Goal: Task Accomplishment & Management: Use online tool/utility

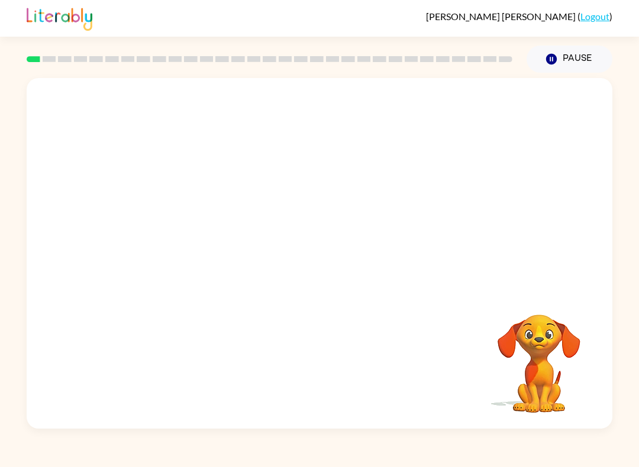
click at [285, 194] on video "Your browser must support playing .mp4 files to use Literably. Please try using…" at bounding box center [320, 184] width 586 height 212
click at [335, 264] on button "button" at bounding box center [320, 259] width 76 height 43
click at [631, 407] on div "Your browser must support playing .mp4 files to use Literably. Please try using…" at bounding box center [319, 251] width 639 height 356
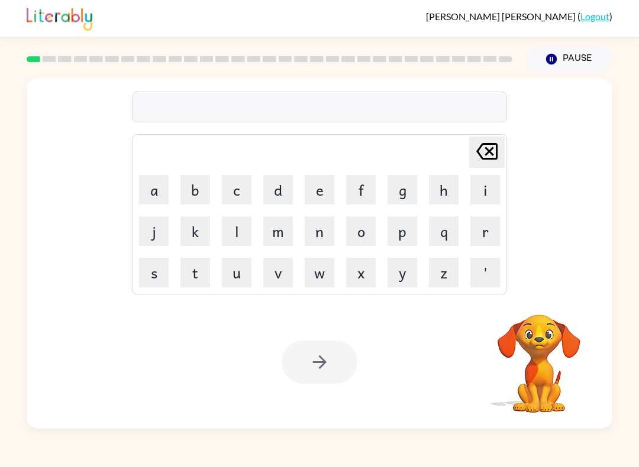
click at [160, 269] on button "s" at bounding box center [154, 273] width 30 height 30
click at [435, 198] on button "h" at bounding box center [444, 190] width 30 height 30
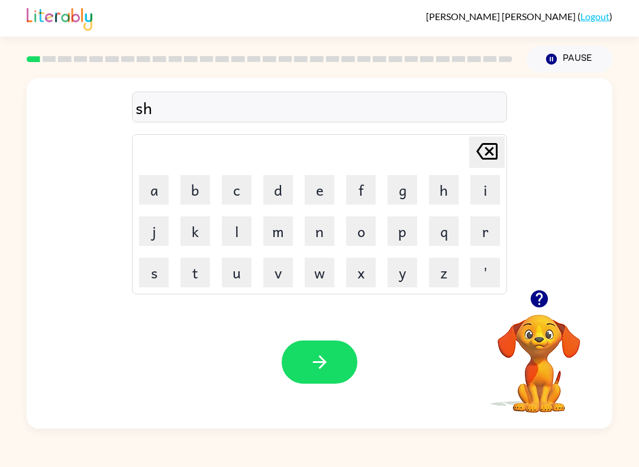
click at [350, 235] on button "o" at bounding box center [361, 231] width 30 height 30
click at [156, 270] on button "s" at bounding box center [154, 273] width 30 height 30
click at [450, 177] on button "h" at bounding box center [444, 190] width 30 height 30
click at [331, 364] on button "button" at bounding box center [320, 362] width 76 height 43
click at [152, 193] on button "a" at bounding box center [154, 190] width 30 height 30
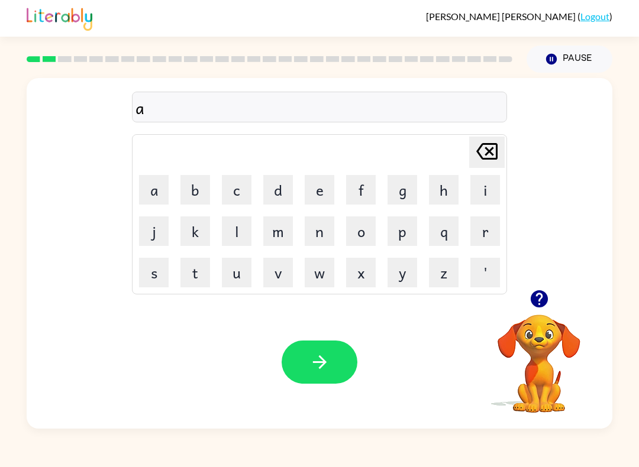
click at [396, 224] on button "p" at bounding box center [402, 231] width 30 height 30
click at [489, 190] on button "i" at bounding box center [485, 190] width 30 height 30
click at [489, 228] on button "r" at bounding box center [485, 231] width 30 height 30
click at [539, 309] on icon "button" at bounding box center [539, 299] width 21 height 21
click at [322, 188] on button "e" at bounding box center [320, 190] width 30 height 30
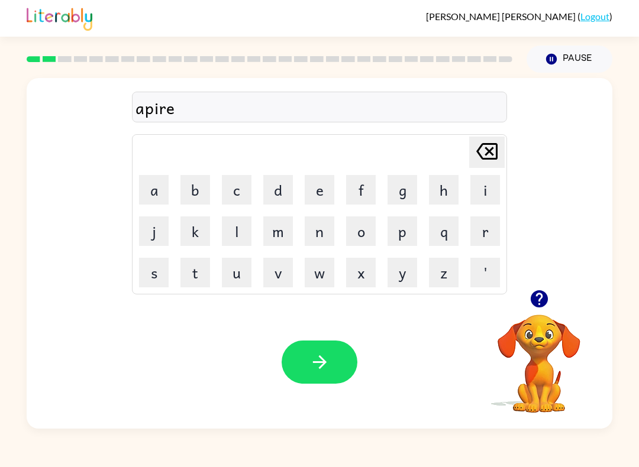
click at [248, 192] on button "c" at bounding box center [237, 190] width 30 height 30
click at [313, 193] on button "e" at bounding box center [320, 190] width 30 height 30
click at [241, 191] on button "c" at bounding box center [237, 190] width 30 height 30
click at [303, 342] on button "button" at bounding box center [320, 362] width 76 height 43
click at [492, 229] on button "r" at bounding box center [485, 231] width 30 height 30
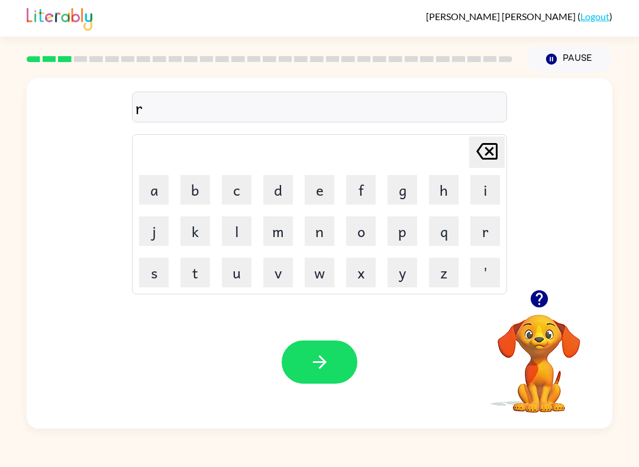
click at [489, 183] on button "i" at bounding box center [485, 190] width 30 height 30
click at [161, 192] on button "a" at bounding box center [154, 190] width 30 height 30
click at [534, 293] on icon "button" at bounding box center [539, 299] width 21 height 21
click at [271, 186] on button "d" at bounding box center [278, 190] width 30 height 30
click at [309, 193] on button "e" at bounding box center [320, 190] width 30 height 30
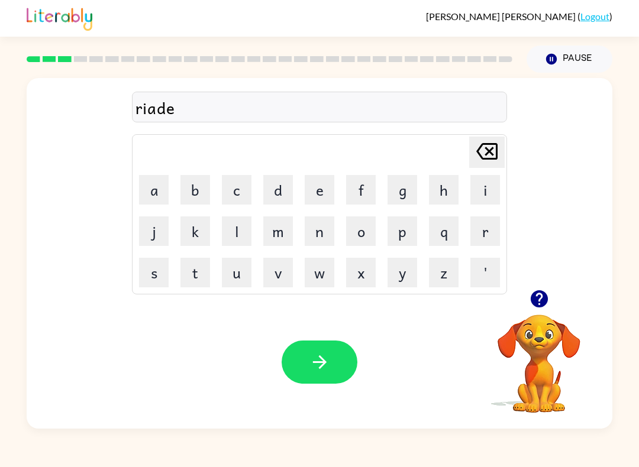
click at [239, 228] on button "l" at bounding box center [237, 231] width 30 height 30
click at [483, 188] on button "i" at bounding box center [485, 190] width 30 height 30
click at [343, 371] on button "button" at bounding box center [320, 362] width 76 height 43
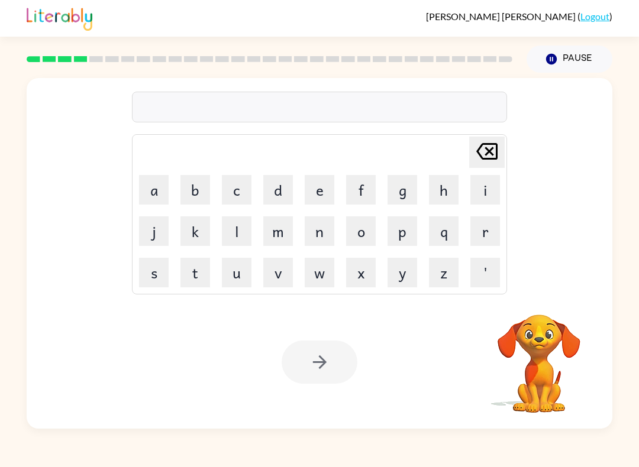
click at [334, 175] on button "e" at bounding box center [320, 190] width 30 height 30
click at [231, 227] on button "l" at bounding box center [237, 231] width 30 height 30
click at [474, 191] on button "i" at bounding box center [485, 190] width 30 height 30
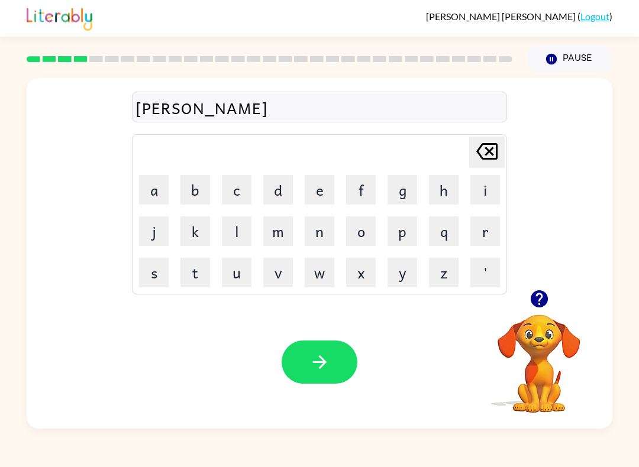
click at [275, 235] on button "m" at bounding box center [278, 231] width 30 height 30
click at [486, 193] on button "i" at bounding box center [485, 190] width 30 height 30
click at [316, 228] on button "n" at bounding box center [320, 231] width 30 height 30
click at [155, 191] on button "a" at bounding box center [154, 190] width 30 height 30
click at [195, 283] on button "t" at bounding box center [195, 273] width 30 height 30
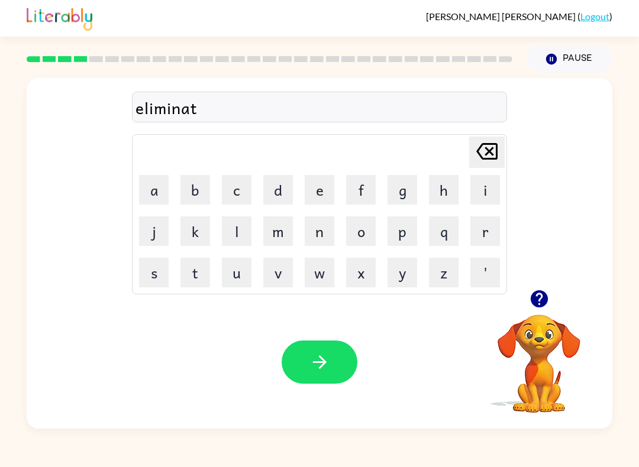
click at [322, 188] on button "e" at bounding box center [320, 190] width 30 height 30
click at [325, 361] on icon "button" at bounding box center [319, 362] width 21 height 21
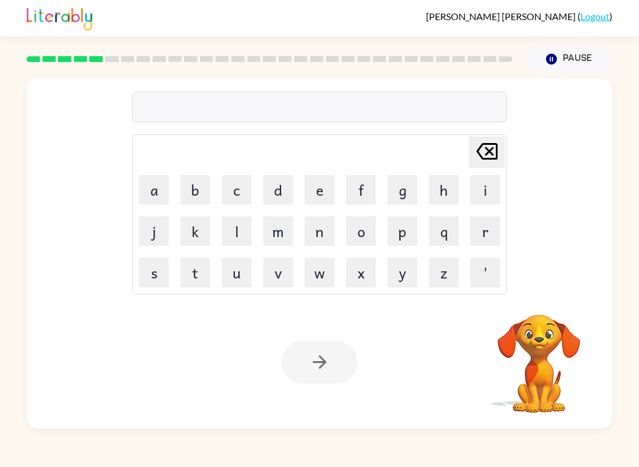
click at [276, 196] on button "d" at bounding box center [278, 190] width 30 height 30
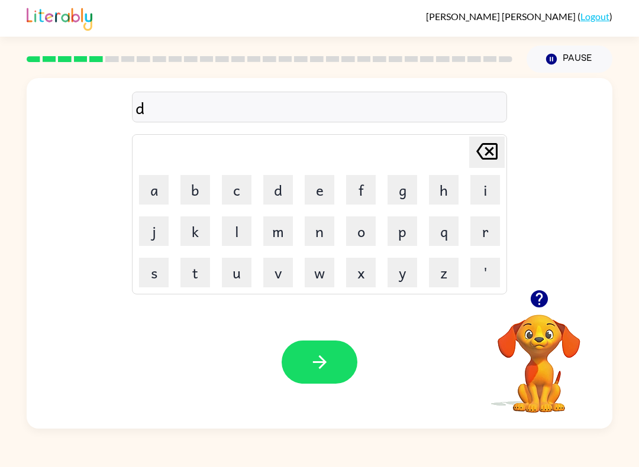
click at [234, 278] on button "u" at bounding box center [237, 273] width 30 height 30
click at [406, 234] on button "p" at bounding box center [402, 231] width 30 height 30
click at [224, 233] on button "l" at bounding box center [237, 231] width 30 height 30
click at [481, 191] on button "i" at bounding box center [485, 190] width 30 height 30
click at [234, 202] on button "c" at bounding box center [237, 190] width 30 height 30
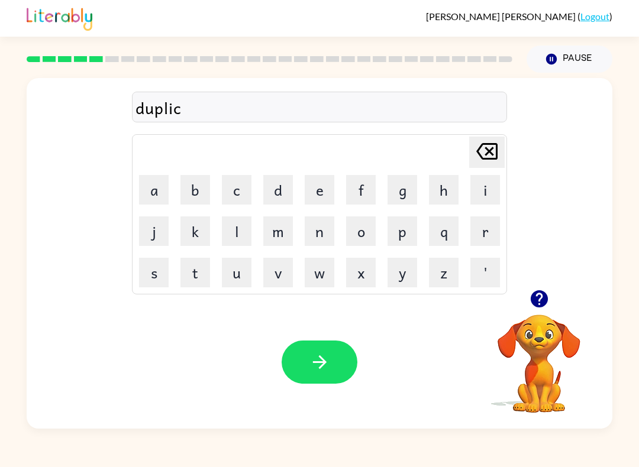
click at [155, 182] on button "a" at bounding box center [154, 190] width 30 height 30
click at [198, 274] on button "t" at bounding box center [195, 273] width 30 height 30
click at [307, 187] on button "e" at bounding box center [320, 190] width 30 height 30
click at [336, 360] on button "button" at bounding box center [320, 362] width 76 height 43
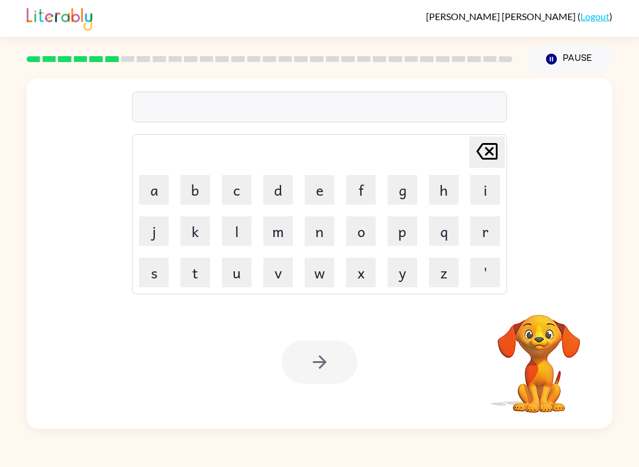
click at [277, 284] on button "v" at bounding box center [278, 273] width 30 height 30
click at [150, 189] on button "a" at bounding box center [154, 190] width 30 height 30
click at [240, 189] on button "c" at bounding box center [237, 190] width 30 height 30
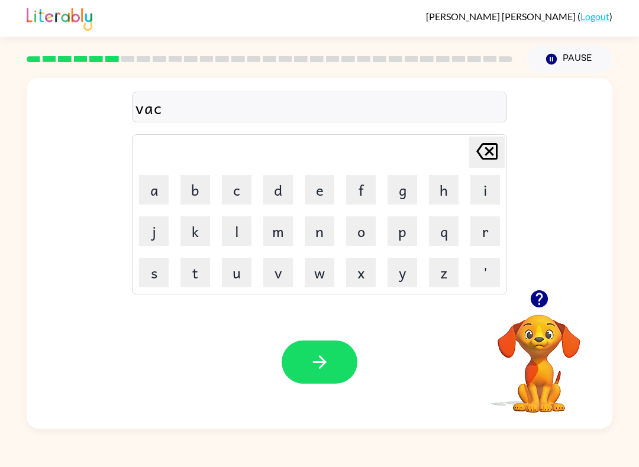
click at [158, 190] on button "a" at bounding box center [154, 190] width 30 height 30
click at [201, 273] on button "t" at bounding box center [195, 273] width 30 height 30
click at [489, 186] on button "i" at bounding box center [485, 190] width 30 height 30
click at [354, 225] on button "o" at bounding box center [361, 231] width 30 height 30
click at [333, 224] on button "n" at bounding box center [320, 231] width 30 height 30
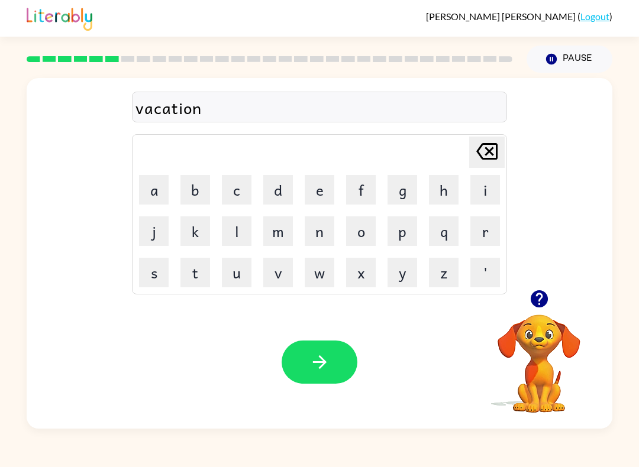
click at [330, 344] on button "button" at bounding box center [320, 362] width 76 height 43
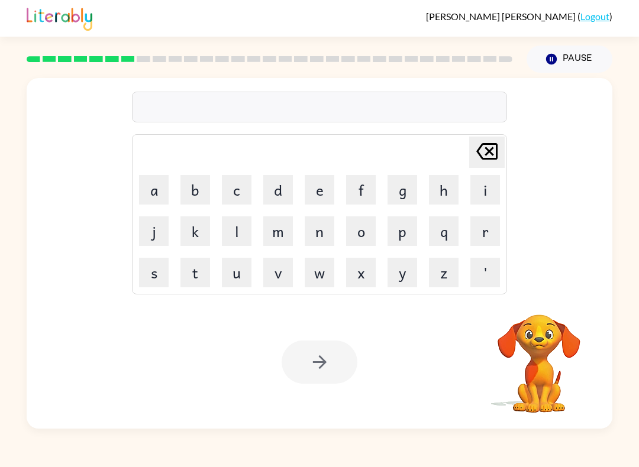
click at [397, 231] on button "p" at bounding box center [402, 231] width 30 height 30
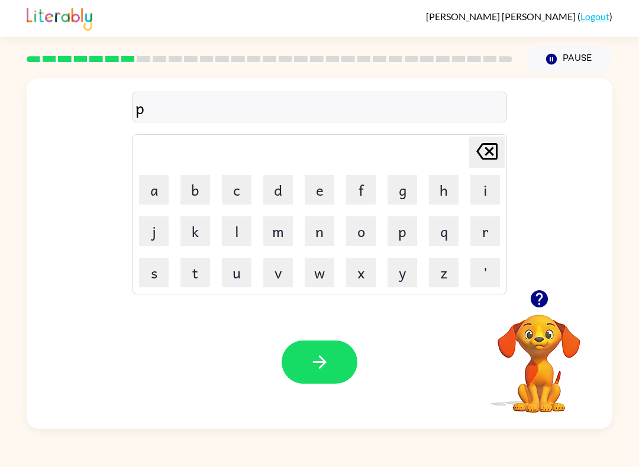
click at [358, 236] on button "o" at bounding box center [361, 231] width 30 height 30
click at [483, 231] on button "r" at bounding box center [485, 231] width 30 height 30
click at [361, 228] on button "o" at bounding box center [361, 231] width 30 height 30
click at [236, 232] on button "l" at bounding box center [237, 231] width 30 height 30
click at [350, 374] on button "button" at bounding box center [320, 362] width 76 height 43
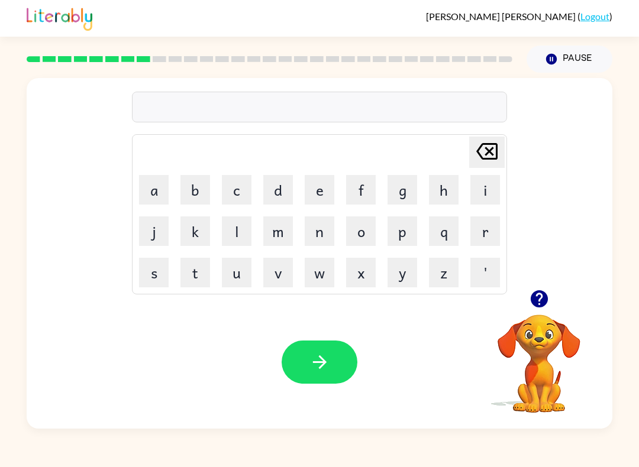
click at [539, 303] on icon "button" at bounding box center [538, 298] width 17 height 17
click at [398, 236] on button "p" at bounding box center [402, 231] width 30 height 30
click at [154, 189] on button "a" at bounding box center [154, 190] width 30 height 30
click at [483, 228] on button "r" at bounding box center [485, 231] width 30 height 30
click at [483, 188] on button "i" at bounding box center [485, 190] width 30 height 30
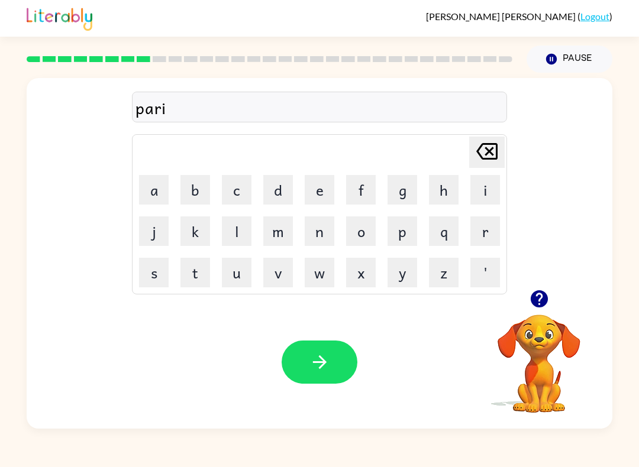
click at [237, 189] on button "c" at bounding box center [237, 190] width 30 height 30
click at [539, 302] on icon "button" at bounding box center [539, 299] width 21 height 21
click at [357, 237] on button "o" at bounding box center [361, 231] width 30 height 30
click at [241, 232] on button "l" at bounding box center [237, 231] width 30 height 30
click at [334, 361] on button "button" at bounding box center [320, 362] width 76 height 43
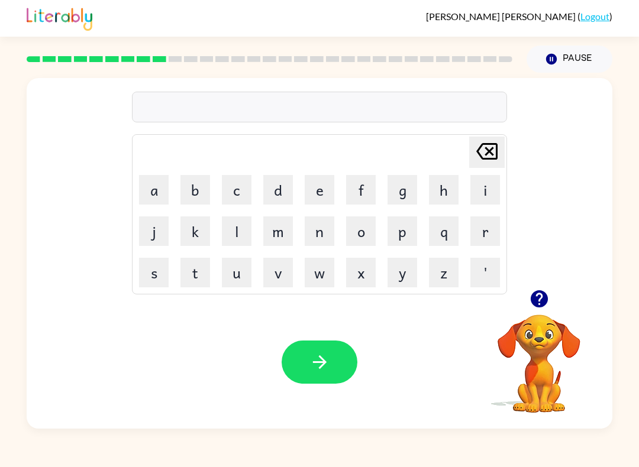
click at [483, 233] on button "r" at bounding box center [485, 231] width 30 height 30
click at [479, 193] on button "i" at bounding box center [485, 190] width 30 height 30
click at [232, 192] on button "c" at bounding box center [237, 190] width 30 height 30
click at [167, 187] on button "a" at bounding box center [154, 190] width 30 height 30
click at [401, 235] on button "p" at bounding box center [402, 231] width 30 height 30
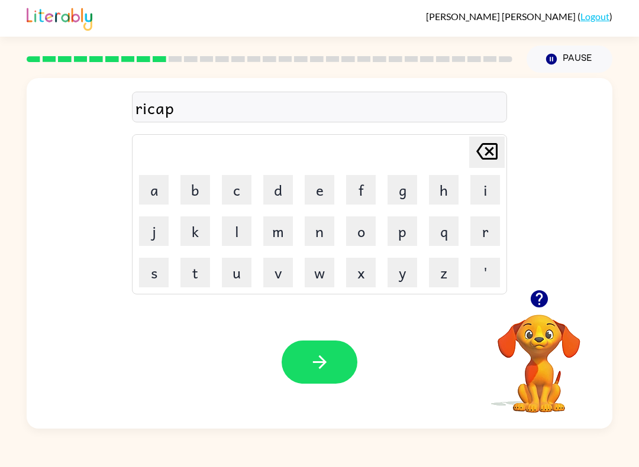
click at [549, 297] on icon "button" at bounding box center [539, 299] width 21 height 21
click at [231, 190] on button "c" at bounding box center [237, 190] width 30 height 30
click at [441, 187] on button "h" at bounding box center [444, 190] width 30 height 30
click at [481, 227] on button "r" at bounding box center [485, 231] width 30 height 30
click at [343, 355] on button "button" at bounding box center [320, 362] width 76 height 43
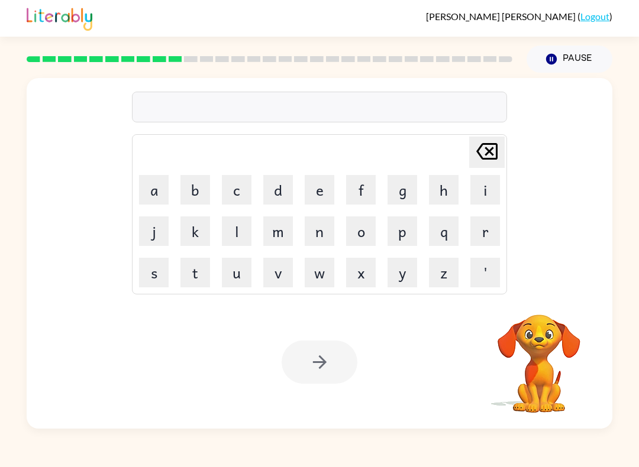
click at [410, 231] on button "p" at bounding box center [402, 231] width 30 height 30
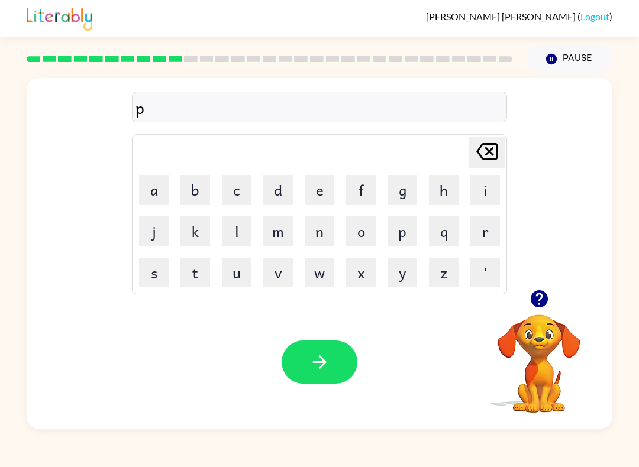
click at [483, 237] on button "r" at bounding box center [485, 231] width 30 height 30
click at [484, 189] on button "i" at bounding box center [485, 190] width 30 height 30
click at [148, 274] on button "s" at bounding box center [154, 273] width 30 height 30
click at [242, 190] on button "c" at bounding box center [237, 190] width 30 height 30
click at [434, 201] on button "h" at bounding box center [444, 190] width 30 height 30
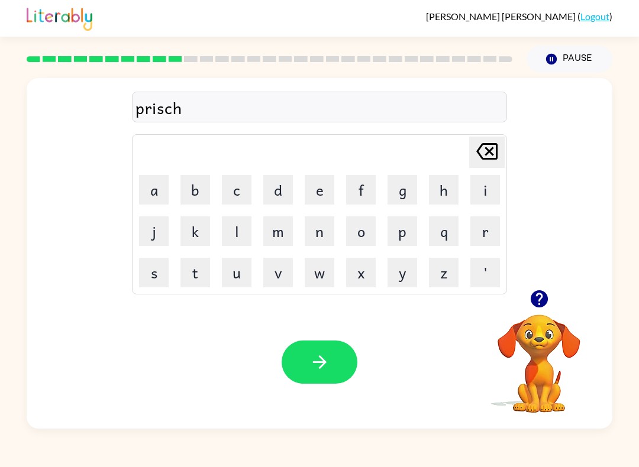
click at [238, 276] on button "u" at bounding box center [237, 273] width 30 height 30
click at [234, 240] on button "l" at bounding box center [237, 231] width 30 height 30
click at [487, 147] on icon "Delete Delete last character input" at bounding box center [487, 151] width 28 height 28
click at [487, 146] on icon "Delete Delete last character input" at bounding box center [487, 151] width 28 height 28
click at [366, 237] on button "o" at bounding box center [361, 231] width 30 height 30
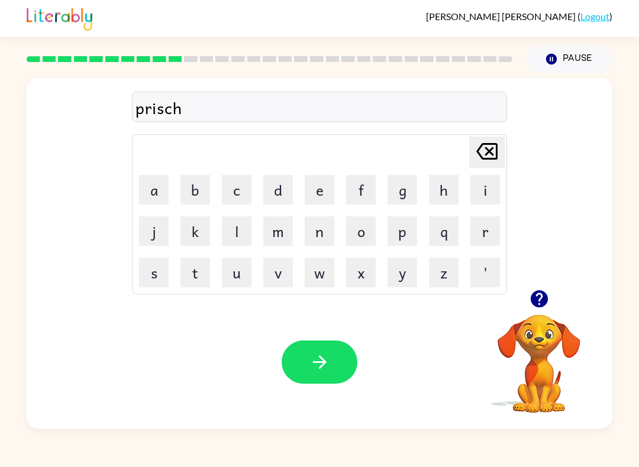
click at [366, 237] on button "o" at bounding box center [361, 231] width 30 height 30
click at [500, 141] on icon "Delete Delete last character input" at bounding box center [487, 151] width 28 height 28
click at [236, 224] on button "l" at bounding box center [237, 231] width 30 height 30
click at [345, 357] on button "button" at bounding box center [320, 362] width 76 height 43
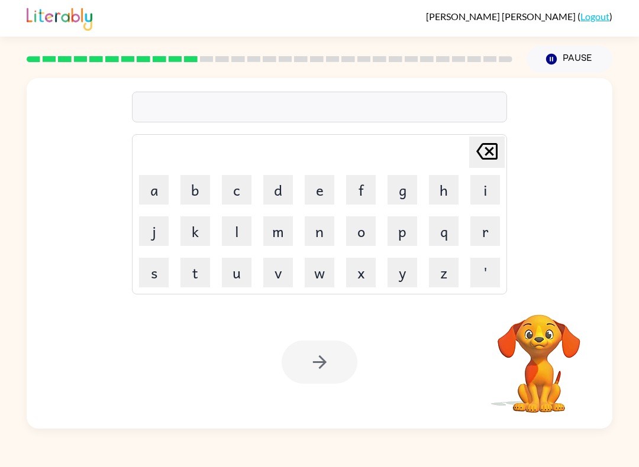
click at [243, 186] on button "c" at bounding box center [237, 190] width 30 height 30
click at [490, 232] on button "r" at bounding box center [485, 231] width 30 height 30
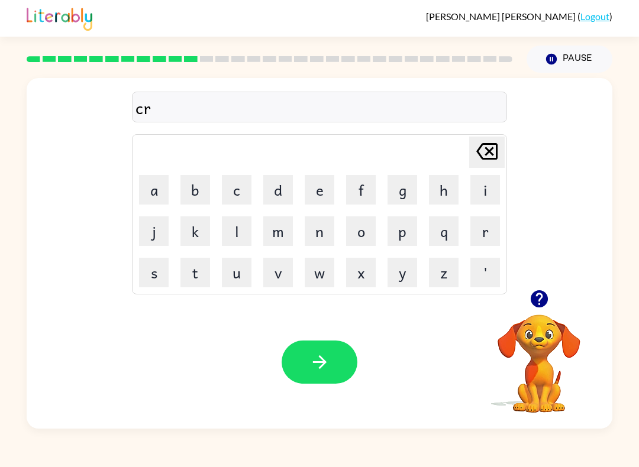
click at [492, 191] on button "i" at bounding box center [485, 190] width 30 height 30
click at [270, 272] on button "v" at bounding box center [278, 273] width 30 height 30
click at [328, 188] on button "e" at bounding box center [320, 190] width 30 height 30
click at [364, 375] on div "Your browser must support playing .mp4 files to use Literably. Please try using…" at bounding box center [320, 362] width 586 height 133
click at [303, 341] on button "button" at bounding box center [320, 362] width 76 height 43
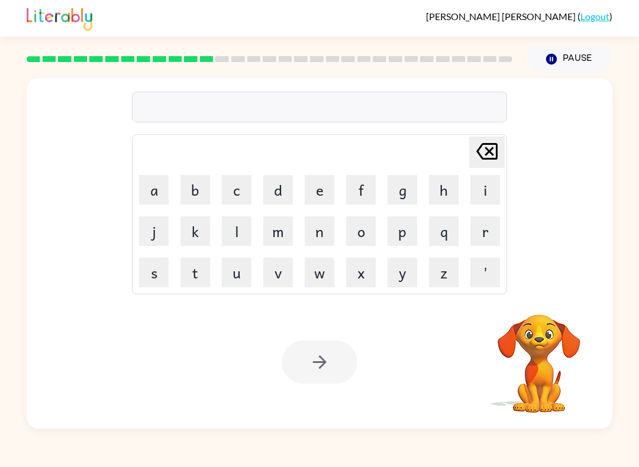
click at [279, 180] on button "d" at bounding box center [278, 190] width 30 height 30
click at [481, 188] on button "i" at bounding box center [485, 190] width 30 height 30
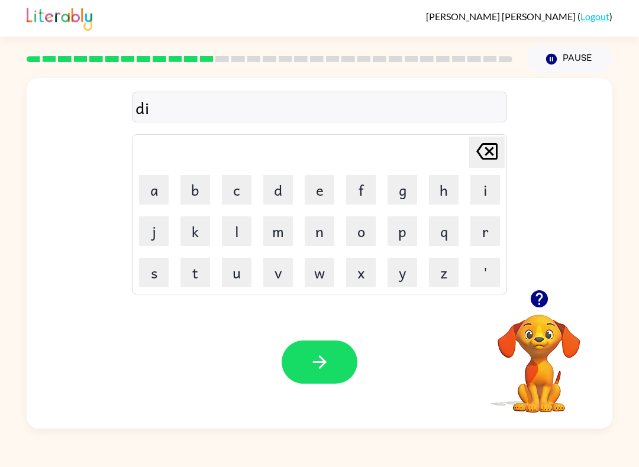
click at [247, 199] on button "c" at bounding box center [237, 190] width 30 height 30
click at [523, 308] on div at bounding box center [539, 299] width 118 height 30
click at [550, 306] on button "button" at bounding box center [539, 299] width 30 height 30
click at [193, 268] on button "t" at bounding box center [195, 273] width 30 height 30
click at [151, 188] on button "a" at bounding box center [154, 190] width 30 height 30
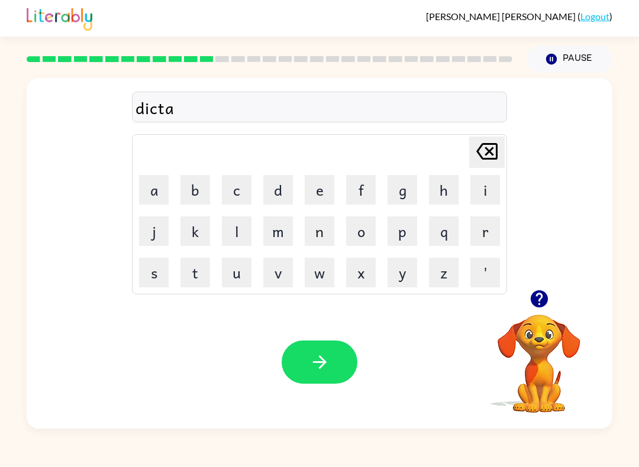
click at [526, 351] on video "Your browser must support playing .mp4 files to use Literably. Please try using…" at bounding box center [539, 355] width 118 height 118
click at [547, 299] on icon "button" at bounding box center [538, 298] width 17 height 17
click at [318, 361] on icon "button" at bounding box center [319, 362] width 21 height 21
click at [401, 235] on button "p" at bounding box center [402, 231] width 30 height 30
click at [155, 185] on button "a" at bounding box center [154, 190] width 30 height 30
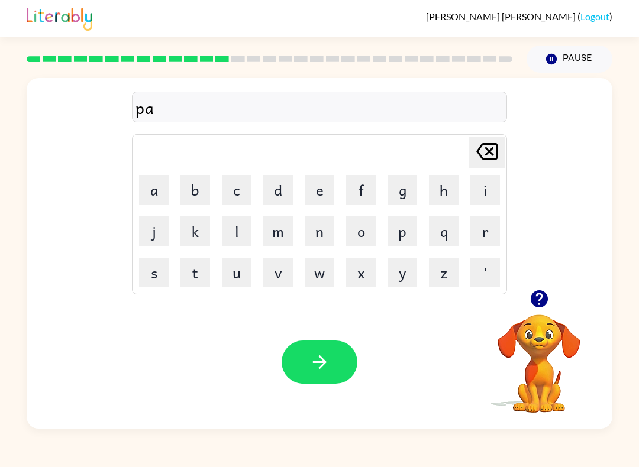
click at [471, 200] on button "i" at bounding box center [485, 190] width 30 height 30
click at [272, 224] on button "m" at bounding box center [278, 231] width 30 height 30
click at [299, 175] on table "Delete Delete last character input a b c d e f g h i j k l m n o p q r s t u v …" at bounding box center [319, 214] width 374 height 159
click at [487, 163] on icon "Delete Delete last character input" at bounding box center [487, 151] width 28 height 28
click at [289, 232] on button "m" at bounding box center [278, 231] width 30 height 30
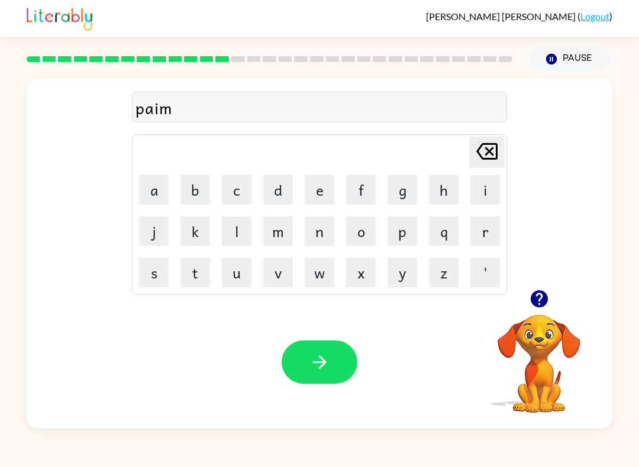
click at [315, 192] on button "e" at bounding box center [320, 190] width 30 height 30
click at [322, 235] on button "n" at bounding box center [320, 231] width 30 height 30
click at [190, 276] on button "t" at bounding box center [195, 273] width 30 height 30
click at [345, 369] on button "button" at bounding box center [320, 362] width 76 height 43
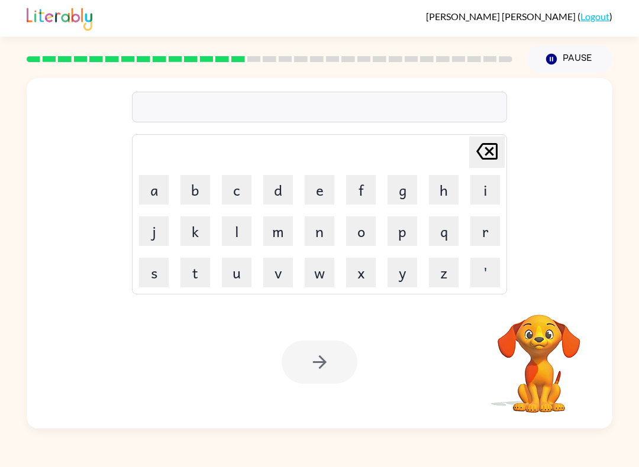
click at [274, 229] on button "m" at bounding box center [278, 231] width 30 height 30
click at [312, 195] on button "e" at bounding box center [320, 190] width 30 height 30
click at [480, 186] on button "i" at bounding box center [485, 190] width 30 height 30
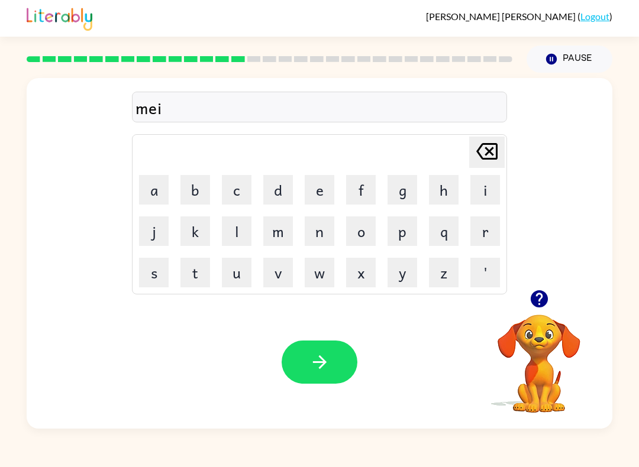
click at [404, 263] on button "y" at bounding box center [402, 273] width 30 height 30
click at [322, 203] on button "e" at bounding box center [320, 190] width 30 height 30
click at [498, 222] on button "r" at bounding box center [485, 231] width 30 height 30
click at [327, 377] on button "button" at bounding box center [320, 362] width 76 height 43
click at [151, 273] on button "s" at bounding box center [154, 273] width 30 height 30
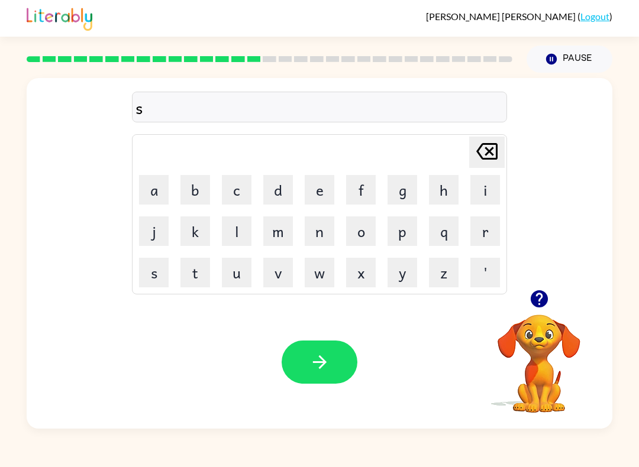
click at [401, 240] on button "p" at bounding box center [402, 231] width 30 height 30
click at [150, 184] on button "a" at bounding box center [154, 190] width 30 height 30
click at [481, 238] on button "r" at bounding box center [485, 231] width 30 height 30
click at [551, 296] on button "button" at bounding box center [539, 299] width 30 height 30
click at [236, 195] on button "c" at bounding box center [237, 190] width 30 height 30
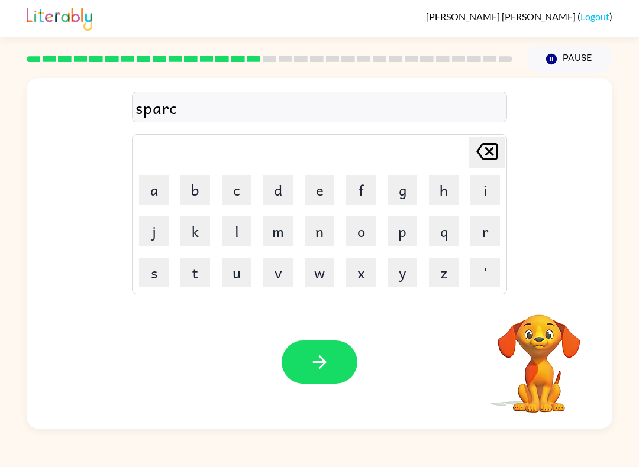
click at [342, 373] on button "button" at bounding box center [320, 362] width 76 height 43
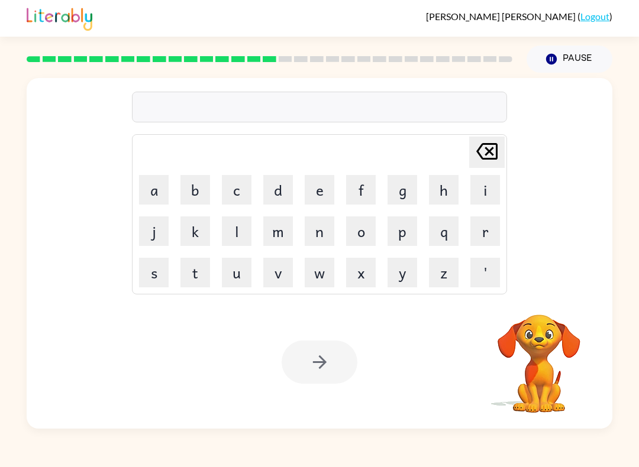
click at [412, 227] on button "p" at bounding box center [402, 231] width 30 height 30
click at [161, 190] on button "a" at bounding box center [154, 190] width 30 height 30
click at [483, 232] on button "r" at bounding box center [485, 231] width 30 height 30
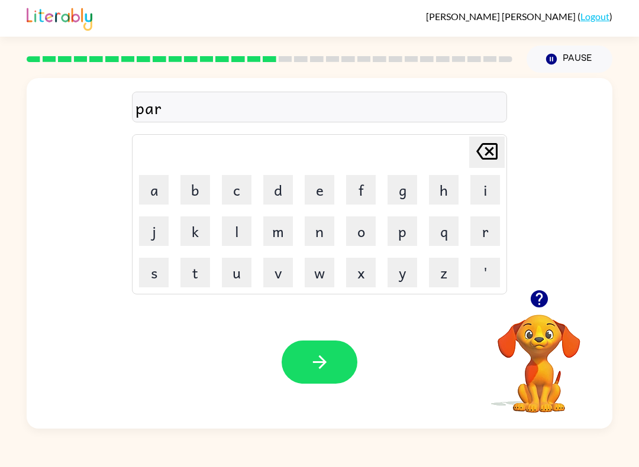
click at [486, 153] on icon "Delete Delete last character input" at bounding box center [487, 151] width 28 height 28
click at [232, 235] on button "l" at bounding box center [237, 231] width 30 height 30
click at [332, 380] on button "button" at bounding box center [320, 362] width 76 height 43
click at [156, 277] on button "s" at bounding box center [154, 273] width 30 height 30
click at [396, 229] on button "p" at bounding box center [402, 231] width 30 height 30
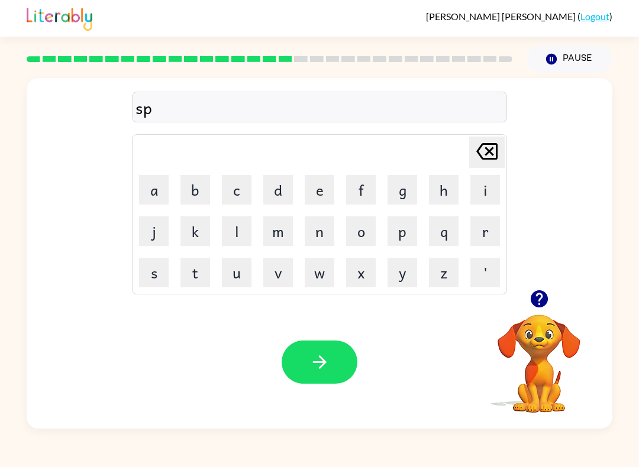
click at [476, 182] on button "i" at bounding box center [485, 190] width 30 height 30
click at [326, 234] on button "n" at bounding box center [320, 231] width 30 height 30
click at [496, 198] on button "i" at bounding box center [485, 190] width 30 height 30
click at [322, 234] on button "n" at bounding box center [320, 231] width 30 height 30
click at [382, 208] on table "Delete Delete last character input a b c d e f g h i j k l m n o p q r s t u v …" at bounding box center [319, 214] width 374 height 159
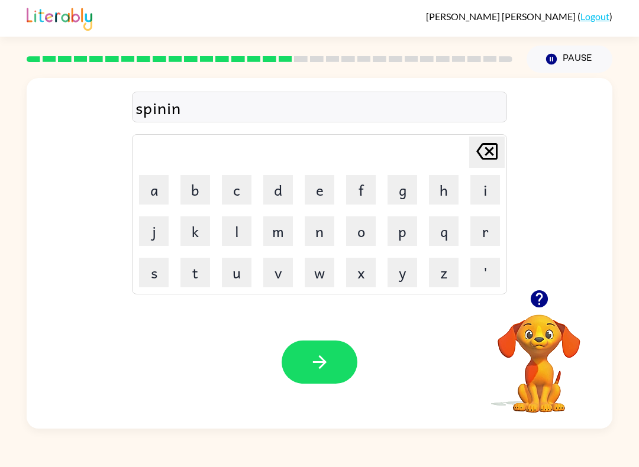
click at [410, 192] on button "g" at bounding box center [402, 190] width 30 height 30
click at [312, 328] on div "Your browser must support playing .mp4 files to use Literably. Please try using…" at bounding box center [320, 362] width 586 height 133
click at [340, 381] on button "button" at bounding box center [320, 362] width 76 height 43
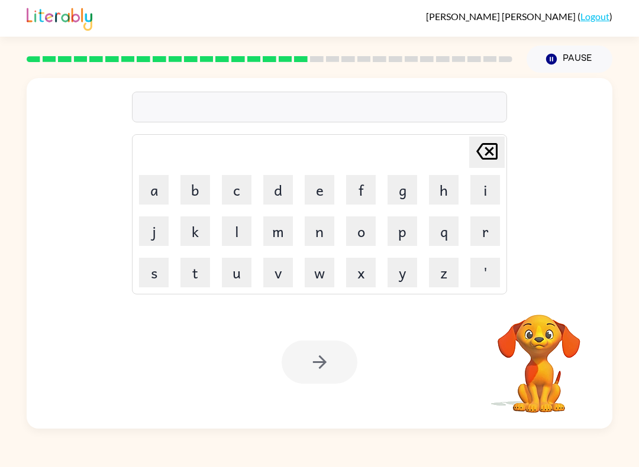
click at [410, 190] on button "g" at bounding box center [402, 190] width 30 height 30
click at [489, 225] on button "r" at bounding box center [485, 231] width 30 height 30
click at [158, 189] on button "a" at bounding box center [154, 190] width 30 height 30
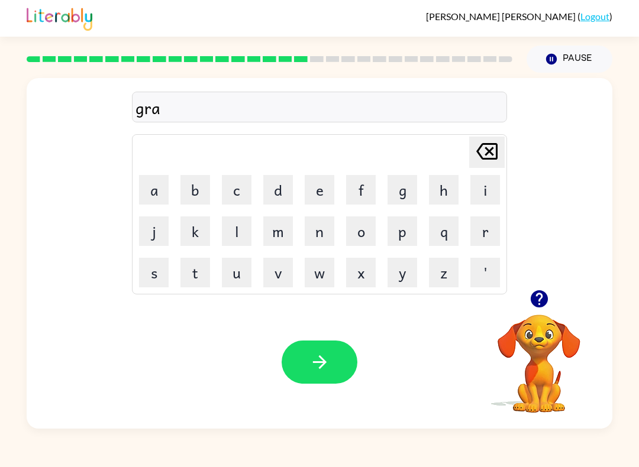
click at [276, 231] on button "m" at bounding box center [278, 231] width 30 height 30
click at [408, 235] on button "p" at bounding box center [402, 231] width 30 height 30
click at [300, 186] on td "e" at bounding box center [319, 190] width 40 height 40
click at [333, 184] on button "e" at bounding box center [320, 190] width 30 height 30
click at [153, 263] on button "s" at bounding box center [154, 273] width 30 height 30
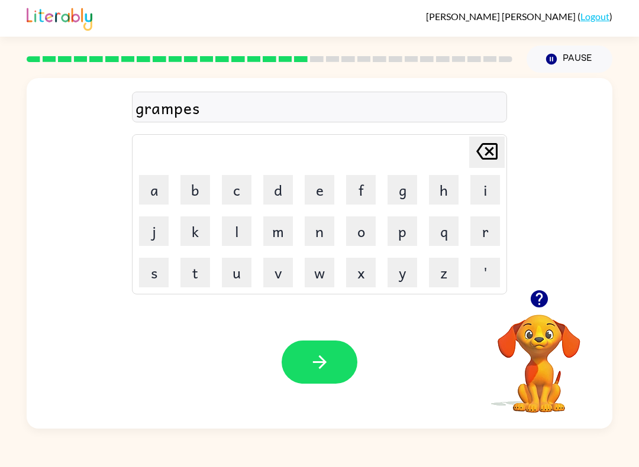
click at [202, 268] on button "t" at bounding box center [195, 273] width 30 height 30
click at [352, 395] on div "Your browser must support playing .mp4 files to use Literably. Please try using…" at bounding box center [320, 362] width 586 height 133
click at [373, 421] on div "Your browser must support playing .mp4 files to use Literably. Please try using…" at bounding box center [320, 362] width 586 height 133
click at [329, 353] on icon "button" at bounding box center [319, 362] width 21 height 21
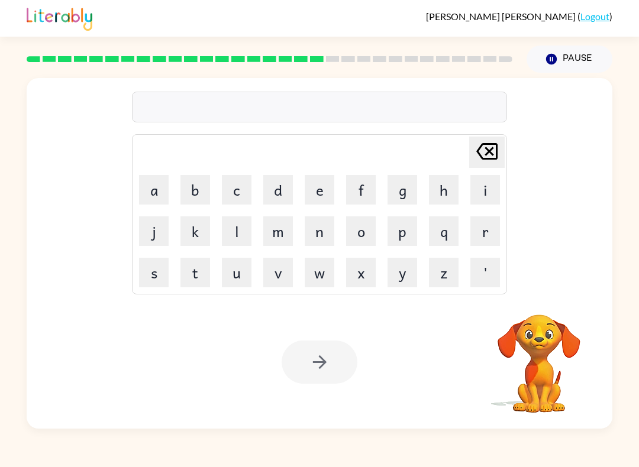
click at [473, 189] on button "i" at bounding box center [485, 190] width 30 height 30
click at [321, 244] on button "n" at bounding box center [320, 231] width 30 height 30
click at [236, 192] on button "c" at bounding box center [237, 190] width 30 height 30
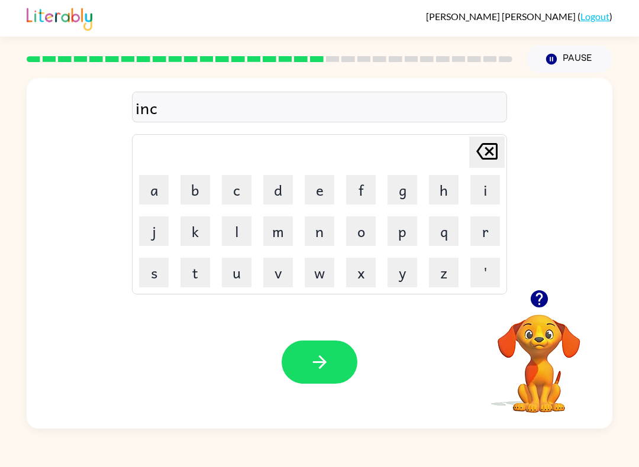
click at [479, 228] on button "r" at bounding box center [485, 231] width 30 height 30
click at [319, 199] on button "e" at bounding box center [320, 190] width 30 height 30
click at [282, 193] on button "d" at bounding box center [278, 190] width 30 height 30
click at [330, 185] on button "e" at bounding box center [320, 190] width 30 height 30
click at [193, 198] on button "b" at bounding box center [195, 190] width 30 height 30
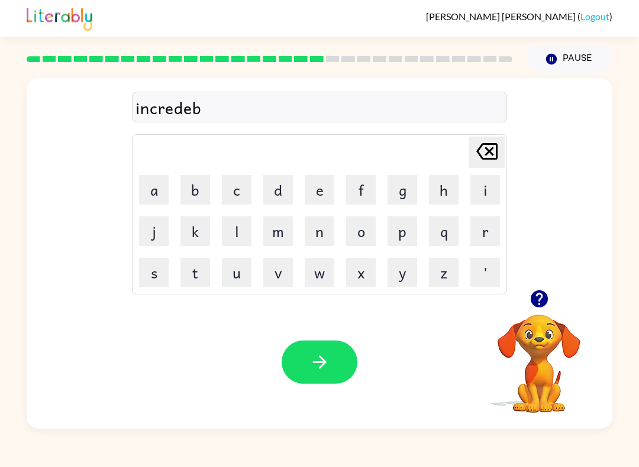
click at [241, 237] on button "l" at bounding box center [237, 231] width 30 height 30
click at [332, 360] on button "button" at bounding box center [320, 362] width 76 height 43
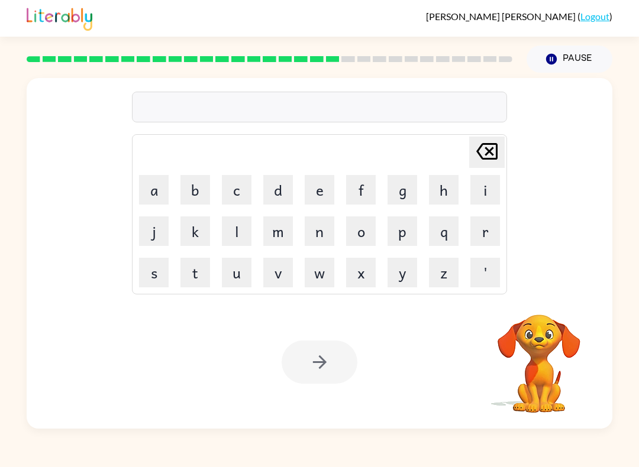
click at [244, 228] on button "l" at bounding box center [237, 231] width 30 height 30
click at [474, 183] on button "i" at bounding box center [485, 190] width 30 height 30
click at [168, 263] on button "s" at bounding box center [154, 273] width 30 height 30
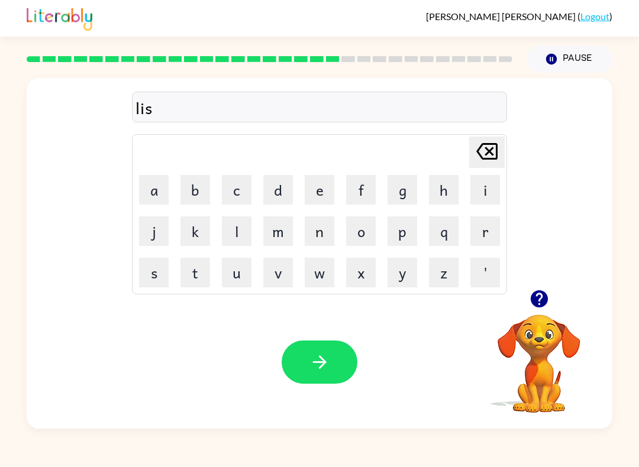
click at [321, 179] on button "e" at bounding box center [320, 190] width 30 height 30
click at [319, 240] on button "n" at bounding box center [320, 231] width 30 height 30
click at [280, 177] on button "d" at bounding box center [278, 190] width 30 height 30
click at [343, 368] on button "button" at bounding box center [320, 362] width 76 height 43
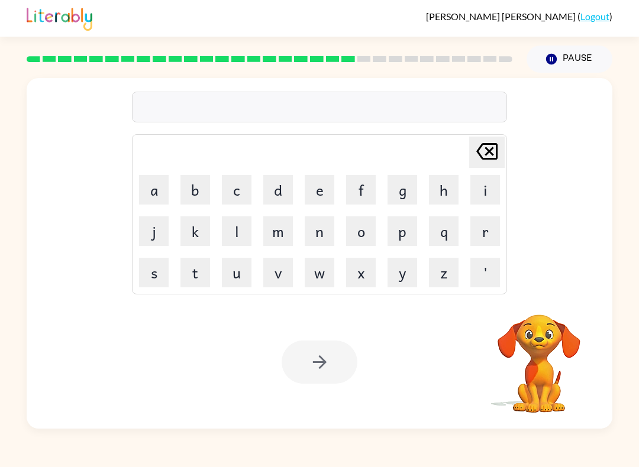
click at [310, 231] on button "n" at bounding box center [320, 231] width 30 height 30
click at [363, 231] on button "o" at bounding box center [361, 231] width 30 height 30
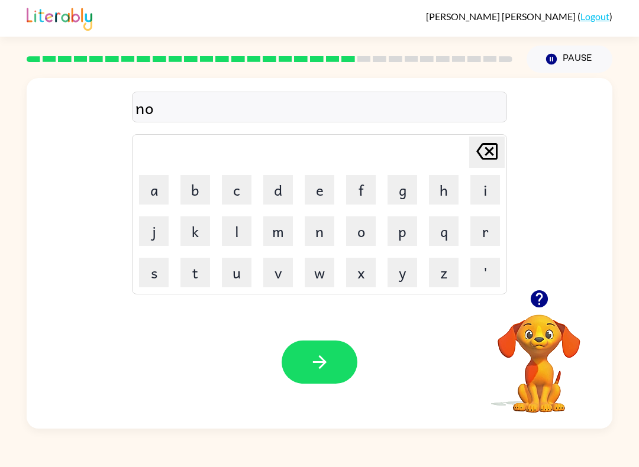
click at [276, 229] on button "m" at bounding box center [278, 231] width 30 height 30
click at [479, 198] on button "i" at bounding box center [485, 190] width 30 height 30
click at [312, 231] on button "n" at bounding box center [320, 231] width 30 height 30
click at [158, 187] on button "a" at bounding box center [154, 190] width 30 height 30
click at [193, 269] on button "t" at bounding box center [195, 273] width 30 height 30
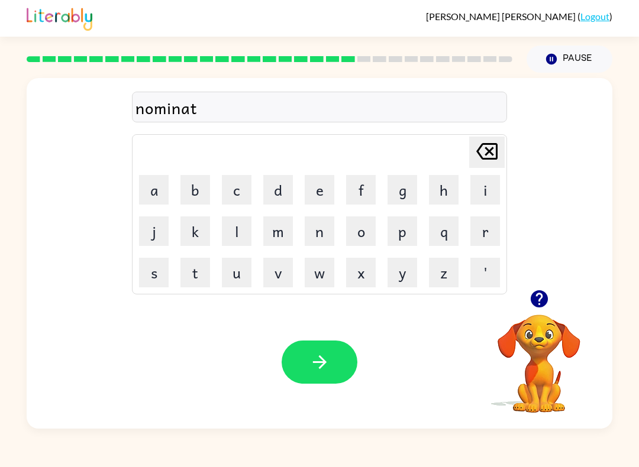
click at [305, 186] on button "e" at bounding box center [320, 190] width 30 height 30
click at [338, 376] on button "button" at bounding box center [320, 362] width 76 height 43
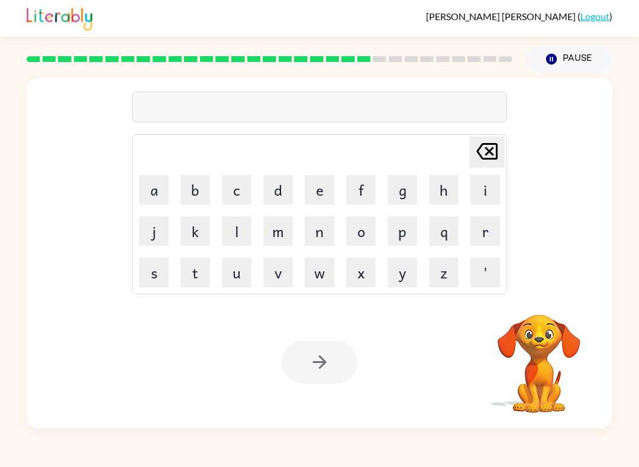
click at [151, 268] on button "s" at bounding box center [154, 273] width 30 height 30
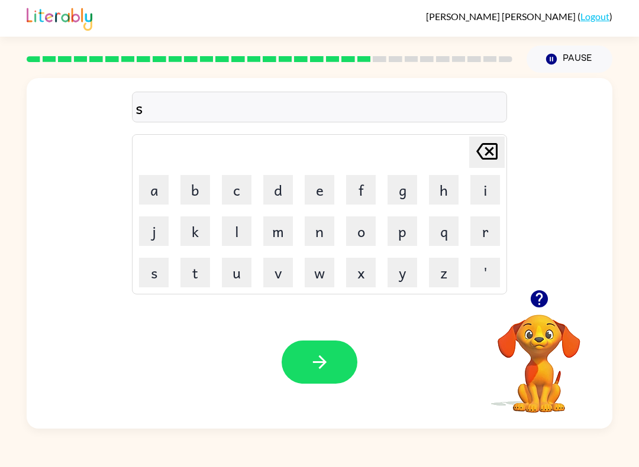
click at [246, 273] on button "u" at bounding box center [237, 273] width 30 height 30
click at [149, 274] on button "s" at bounding box center [154, 273] width 30 height 30
click at [188, 271] on button "t" at bounding box center [195, 273] width 30 height 30
click at [166, 181] on button "a" at bounding box center [154, 190] width 30 height 30
click at [311, 230] on button "n" at bounding box center [320, 231] width 30 height 30
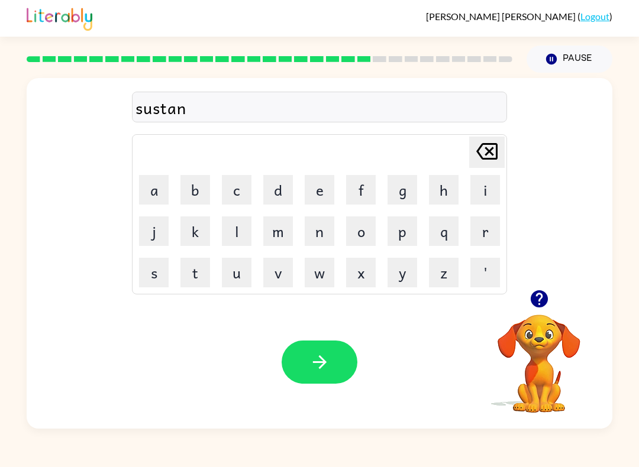
click at [325, 187] on button "e" at bounding box center [320, 190] width 30 height 30
click at [319, 358] on icon "button" at bounding box center [319, 362] width 21 height 21
click at [329, 285] on button "w" at bounding box center [320, 273] width 30 height 30
click at [482, 228] on button "r" at bounding box center [485, 231] width 30 height 30
click at [273, 189] on button "d" at bounding box center [278, 190] width 30 height 30
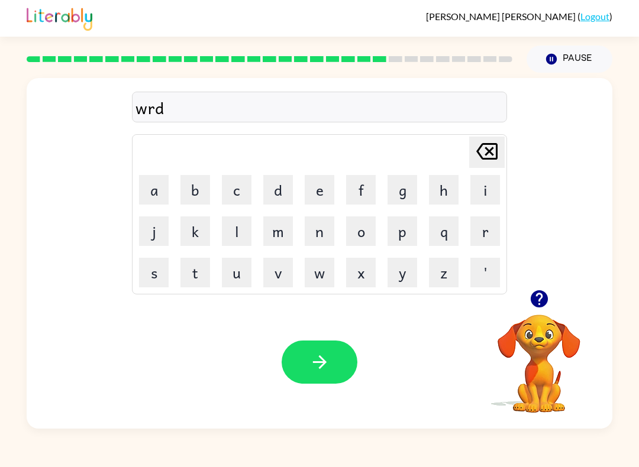
click at [483, 193] on button "i" at bounding box center [485, 190] width 30 height 30
click at [483, 161] on icon "Delete Delete last character input" at bounding box center [487, 151] width 28 height 28
click at [396, 286] on button "y" at bounding box center [402, 273] width 30 height 30
click at [309, 363] on icon "button" at bounding box center [319, 362] width 21 height 21
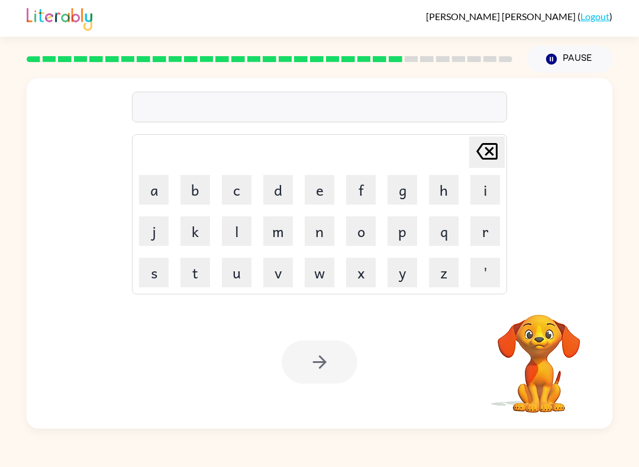
click at [487, 167] on div "Delete Delete last character input" at bounding box center [487, 152] width 28 height 30
click at [489, 169] on table "Delete Delete last character input a b c d e f g h i j k l m n o p q r s t u v …" at bounding box center [319, 214] width 374 height 159
click at [492, 145] on icon at bounding box center [486, 151] width 21 height 17
click at [484, 231] on button "r" at bounding box center [485, 231] width 30 height 30
click at [490, 189] on button "i" at bounding box center [485, 190] width 30 height 30
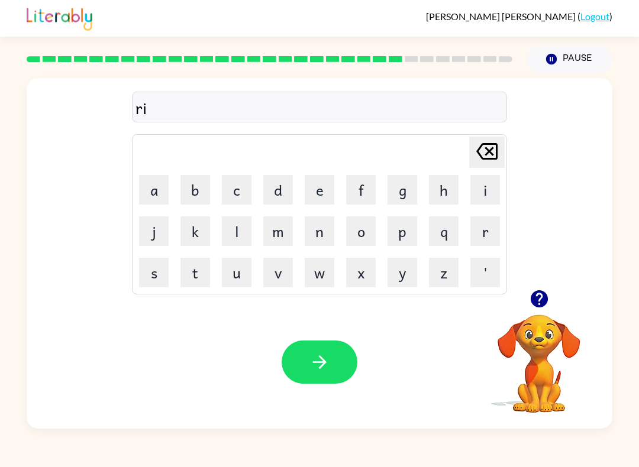
click at [241, 226] on button "l" at bounding box center [237, 231] width 30 height 30
click at [150, 190] on button "a" at bounding box center [154, 190] width 30 height 30
click at [270, 197] on button "d" at bounding box center [278, 190] width 30 height 30
click at [312, 188] on button "e" at bounding box center [320, 190] width 30 height 30
click at [275, 194] on button "d" at bounding box center [278, 190] width 30 height 30
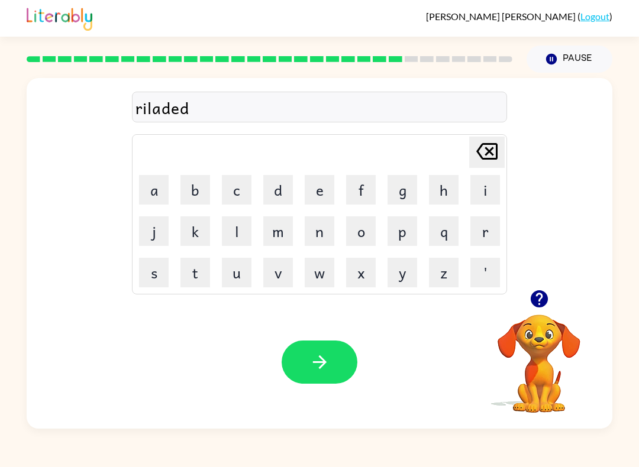
click at [326, 367] on icon "button" at bounding box center [319, 362] width 21 height 21
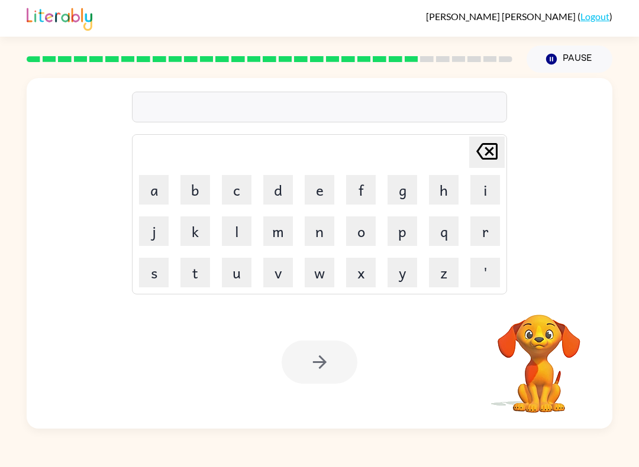
click at [235, 187] on button "c" at bounding box center [237, 190] width 30 height 30
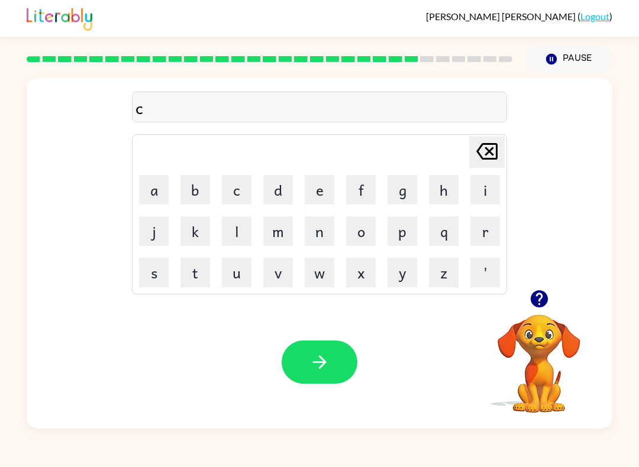
click at [489, 185] on button "i" at bounding box center [485, 190] width 30 height 30
click at [313, 185] on button "e" at bounding box center [320, 190] width 30 height 30
click at [319, 230] on button "n" at bounding box center [320, 231] width 30 height 30
click at [338, 350] on button "button" at bounding box center [320, 362] width 76 height 43
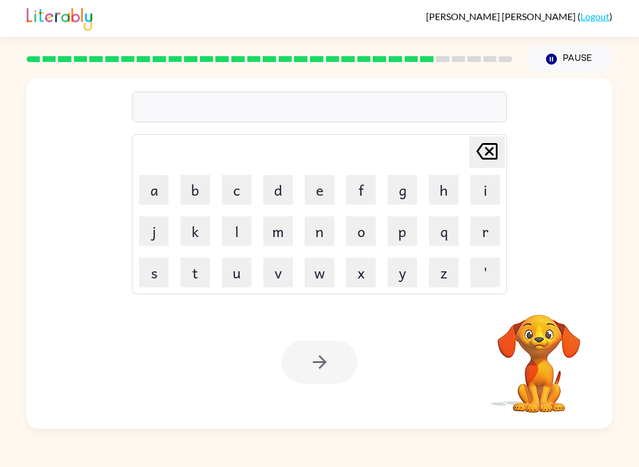
click at [108, 376] on div "Your browser must support playing .mp4 files to use Literably. Please try using…" at bounding box center [320, 362] width 586 height 133
click at [270, 181] on button "d" at bounding box center [278, 190] width 30 height 30
click at [489, 185] on button "i" at bounding box center [485, 190] width 30 height 30
click at [410, 237] on button "p" at bounding box center [402, 231] width 30 height 30
click at [161, 191] on button "a" at bounding box center [154, 190] width 30 height 30
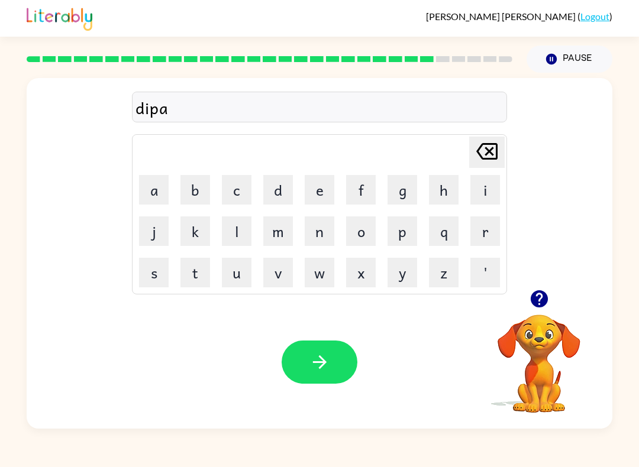
click at [488, 225] on button "r" at bounding box center [485, 231] width 30 height 30
click at [539, 304] on icon "button" at bounding box center [539, 299] width 21 height 21
click at [196, 265] on button "t" at bounding box center [195, 273] width 30 height 30
click at [276, 234] on button "m" at bounding box center [278, 231] width 30 height 30
click at [316, 198] on button "e" at bounding box center [320, 190] width 30 height 30
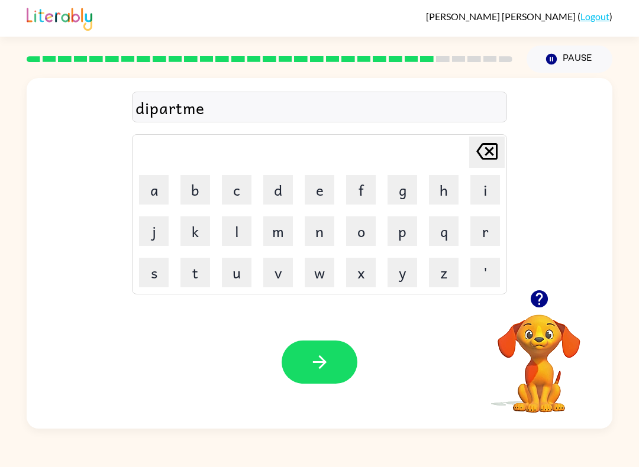
click at [318, 225] on button "n" at bounding box center [320, 231] width 30 height 30
click at [199, 270] on button "t" at bounding box center [195, 273] width 30 height 30
click at [332, 348] on button "button" at bounding box center [320, 362] width 76 height 43
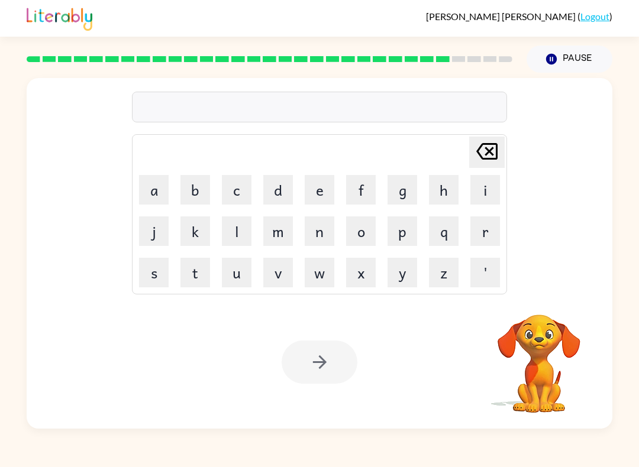
click at [166, 263] on button "s" at bounding box center [154, 273] width 30 height 30
click at [247, 228] on button "l" at bounding box center [237, 231] width 30 height 30
click at [154, 183] on button "a" at bounding box center [154, 190] width 30 height 30
click at [476, 179] on button "i" at bounding box center [485, 190] width 30 height 30
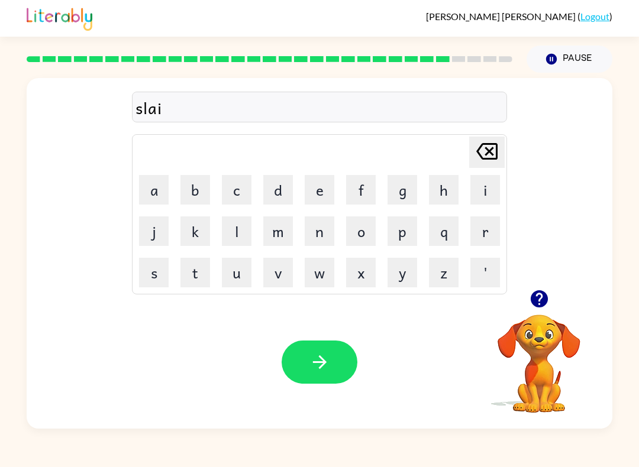
click at [271, 182] on button "d" at bounding box center [278, 190] width 30 height 30
click at [319, 370] on icon "button" at bounding box center [319, 362] width 21 height 21
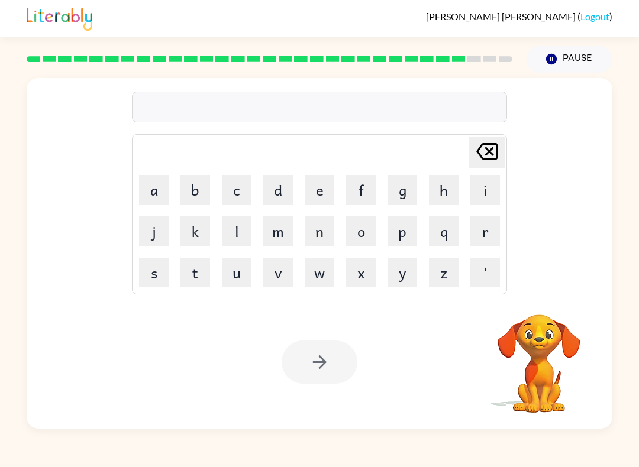
click at [237, 270] on button "u" at bounding box center [237, 273] width 30 height 30
click at [327, 237] on button "n" at bounding box center [320, 231] width 30 height 30
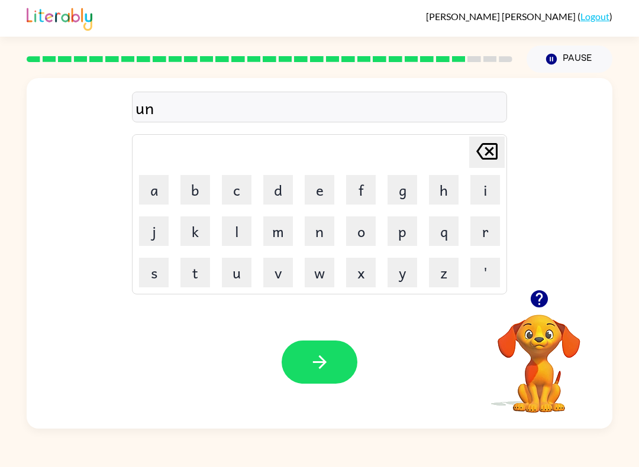
click at [486, 190] on button "i" at bounding box center [485, 190] width 30 height 30
click at [287, 271] on button "v" at bounding box center [278, 273] width 30 height 30
click at [316, 195] on button "e" at bounding box center [320, 190] width 30 height 30
click at [486, 218] on button "r" at bounding box center [485, 231] width 30 height 30
click at [154, 272] on button "s" at bounding box center [154, 273] width 30 height 30
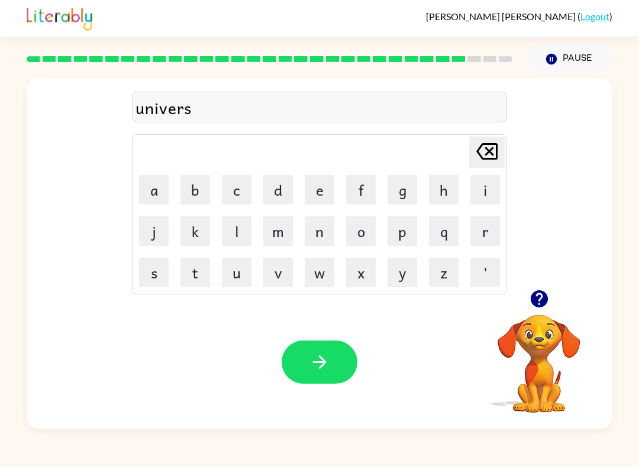
click at [156, 234] on button "j" at bounding box center [154, 231] width 30 height 30
click at [496, 156] on icon at bounding box center [486, 151] width 21 height 17
click at [158, 190] on button "a" at bounding box center [154, 190] width 30 height 30
click at [232, 224] on button "l" at bounding box center [237, 231] width 30 height 30
click at [273, 338] on div "Your browser must support playing .mp4 files to use Literably. Please try using…" at bounding box center [320, 362] width 586 height 133
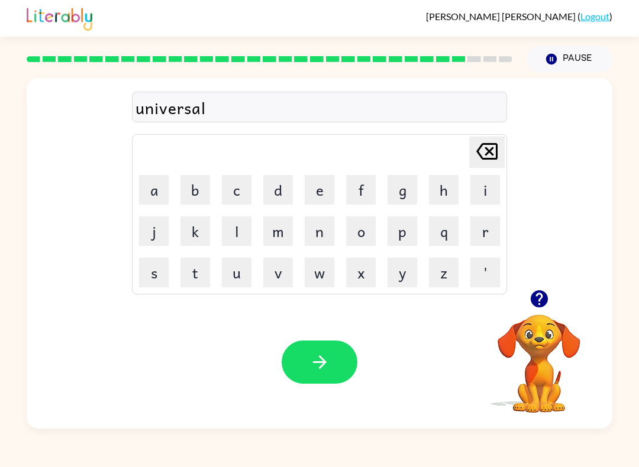
click at [327, 348] on button "button" at bounding box center [320, 362] width 76 height 43
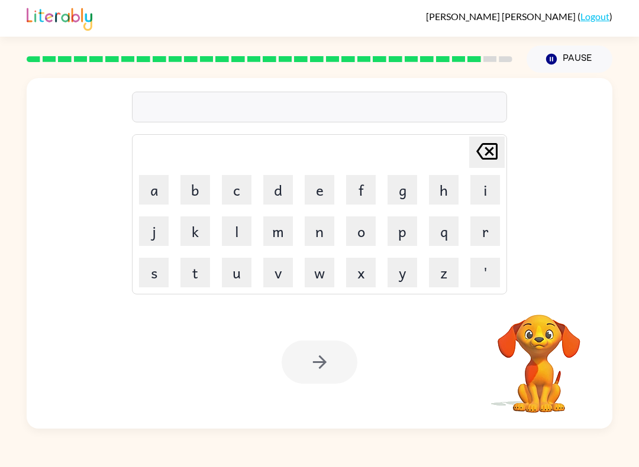
click at [154, 279] on button "s" at bounding box center [154, 273] width 30 height 30
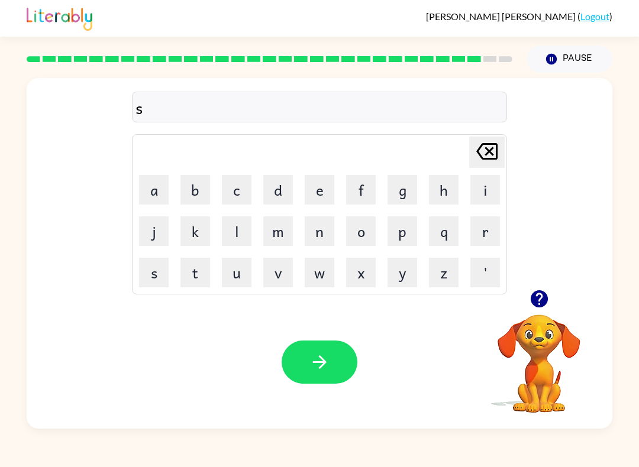
click at [245, 273] on button "u" at bounding box center [237, 273] width 30 height 30
click at [245, 234] on button "l" at bounding box center [237, 231] width 30 height 30
click at [273, 275] on button "v" at bounding box center [278, 273] width 30 height 30
click at [332, 189] on button "e" at bounding box center [320, 190] width 30 height 30
click at [479, 244] on button "r" at bounding box center [485, 231] width 30 height 30
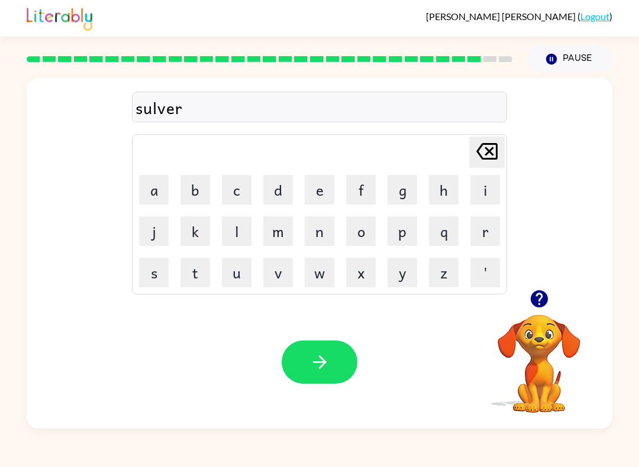
click at [305, 264] on button "w" at bounding box center [320, 273] width 30 height 30
click at [319, 196] on button "e" at bounding box center [320, 190] width 30 height 30
click at [479, 233] on button "r" at bounding box center [485, 231] width 30 height 30
click at [332, 352] on button "button" at bounding box center [320, 362] width 76 height 43
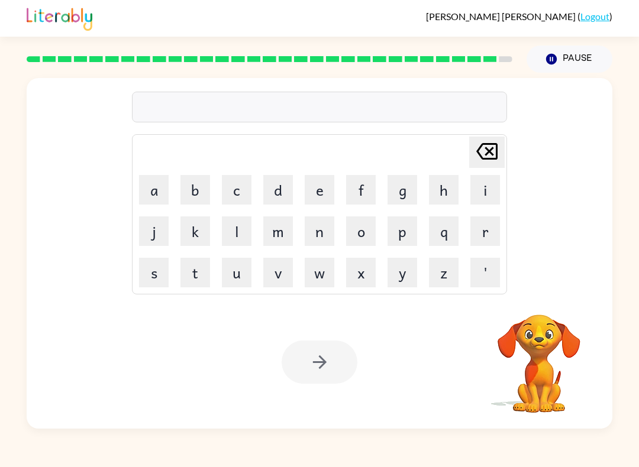
click at [479, 192] on button "i" at bounding box center [485, 190] width 30 height 30
click at [234, 271] on button "u" at bounding box center [237, 273] width 30 height 30
click at [477, 164] on icon "Delete Delete last character input" at bounding box center [487, 151] width 28 height 28
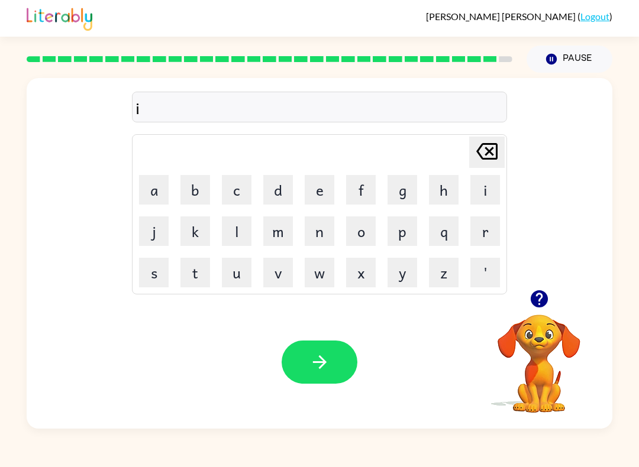
click at [308, 227] on button "n" at bounding box center [320, 231] width 30 height 30
click at [237, 188] on button "c" at bounding box center [237, 190] width 30 height 30
click at [150, 183] on button "a" at bounding box center [154, 190] width 30 height 30
click at [231, 265] on button "u" at bounding box center [237, 273] width 30 height 30
click at [322, 238] on button "n" at bounding box center [320, 231] width 30 height 30
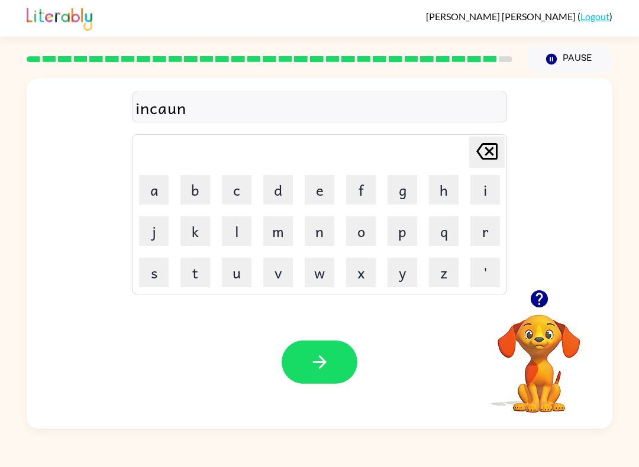
click at [548, 307] on icon "button" at bounding box center [539, 299] width 21 height 21
click at [195, 267] on button "t" at bounding box center [195, 273] width 30 height 30
click at [328, 195] on button "e" at bounding box center [320, 190] width 30 height 30
click at [476, 233] on button "r" at bounding box center [485, 231] width 30 height 30
click at [313, 382] on button "button" at bounding box center [320, 362] width 76 height 43
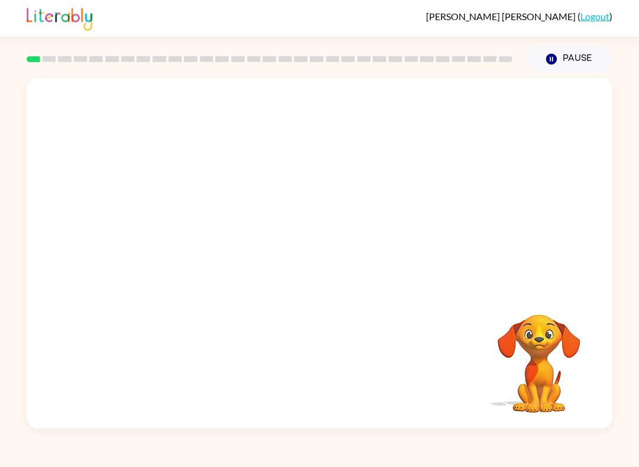
click at [627, 13] on div "[PERSON_NAME] ( Logout )" at bounding box center [319, 18] width 639 height 37
click at [325, 269] on icon "button" at bounding box center [319, 259] width 21 height 21
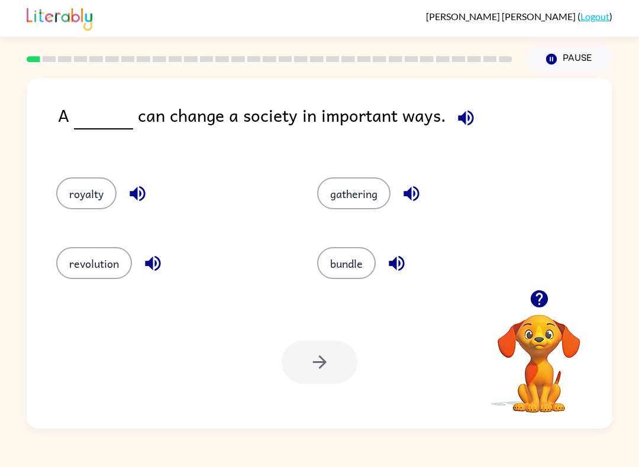
click at [77, 269] on button "revolution" at bounding box center [94, 263] width 76 height 32
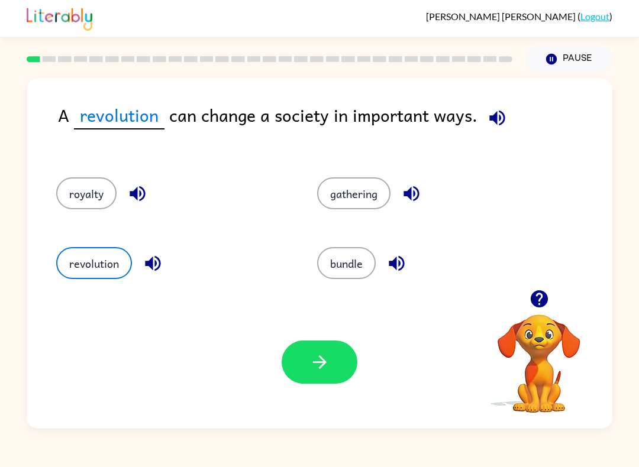
click at [309, 383] on button "button" at bounding box center [320, 362] width 76 height 43
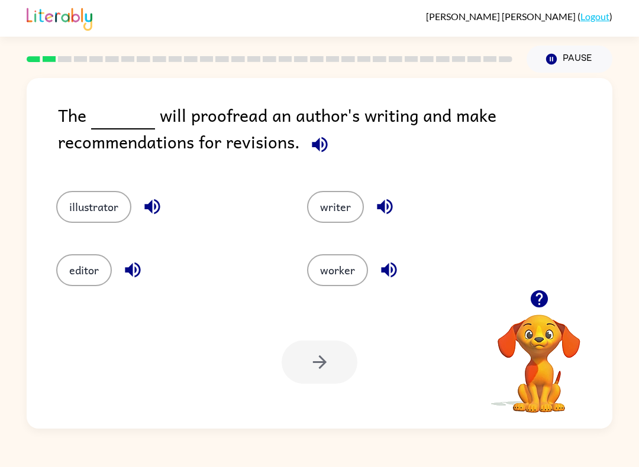
click at [78, 250] on div "editor" at bounding box center [159, 263] width 251 height 63
click at [66, 278] on button "editor" at bounding box center [84, 270] width 56 height 32
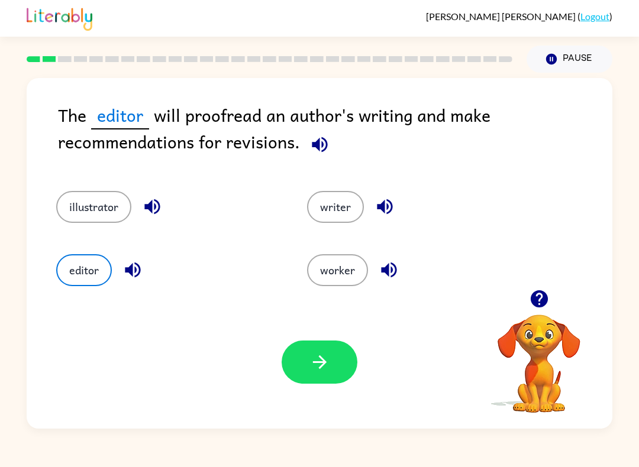
click at [334, 373] on button "button" at bounding box center [320, 362] width 76 height 43
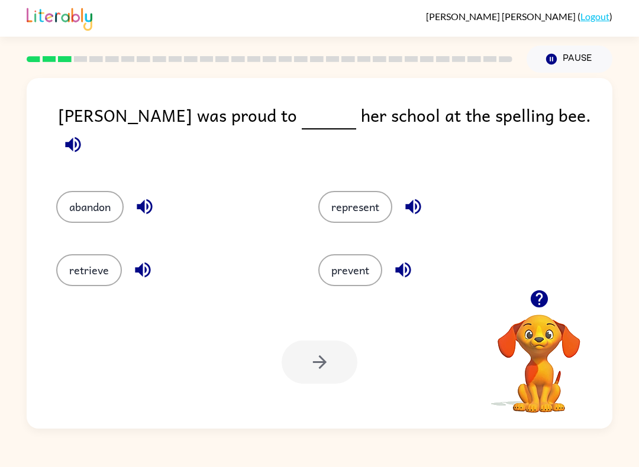
click at [376, 201] on button "represent" at bounding box center [355, 207] width 74 height 32
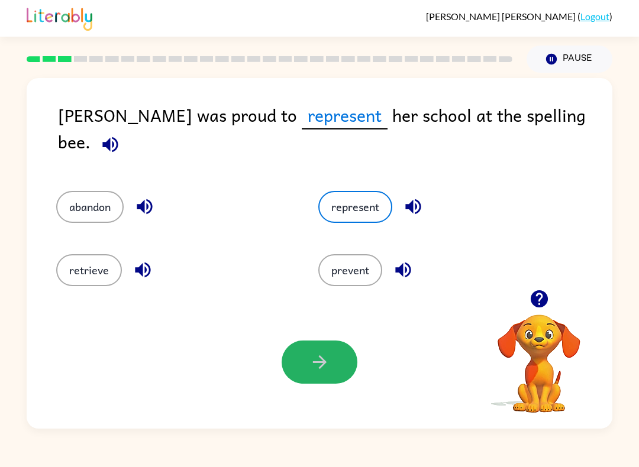
click at [309, 370] on icon "button" at bounding box center [319, 362] width 21 height 21
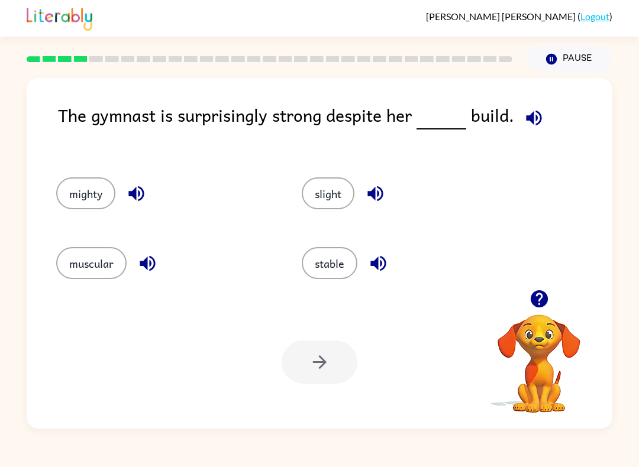
click at [336, 199] on button "slight" at bounding box center [328, 193] width 53 height 32
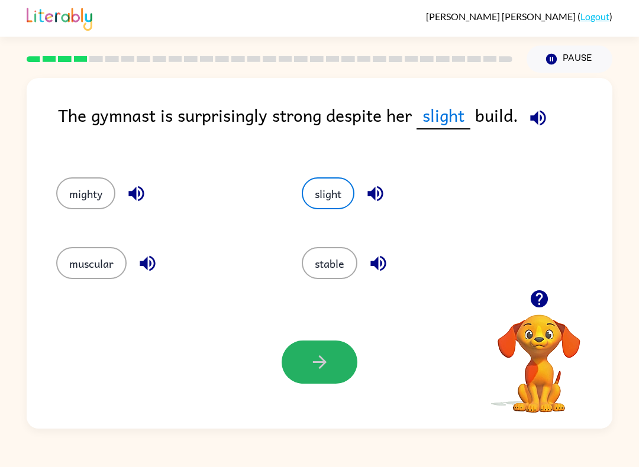
click at [326, 373] on icon "button" at bounding box center [319, 362] width 21 height 21
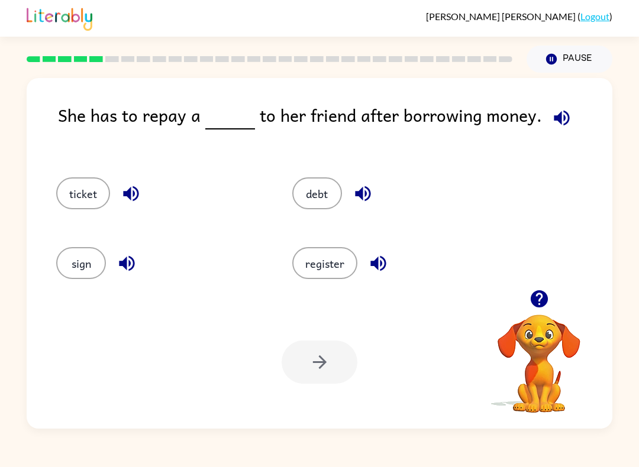
click at [89, 261] on button "sign" at bounding box center [81, 263] width 50 height 32
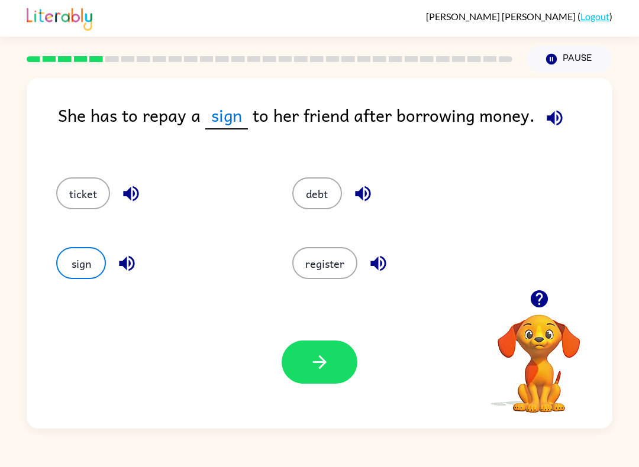
click at [320, 367] on icon "button" at bounding box center [319, 362] width 21 height 21
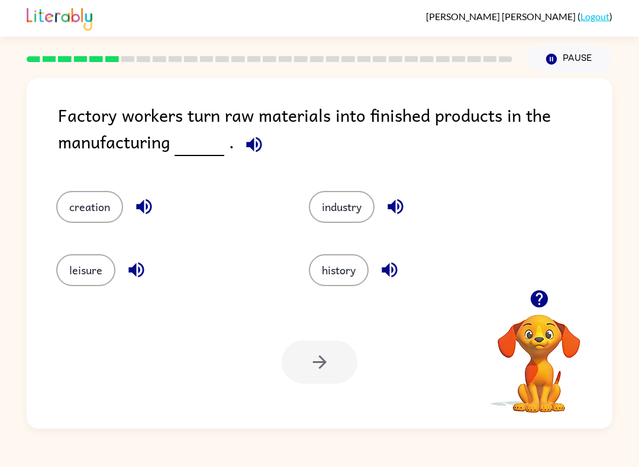
click at [344, 264] on button "history" at bounding box center [339, 270] width 60 height 32
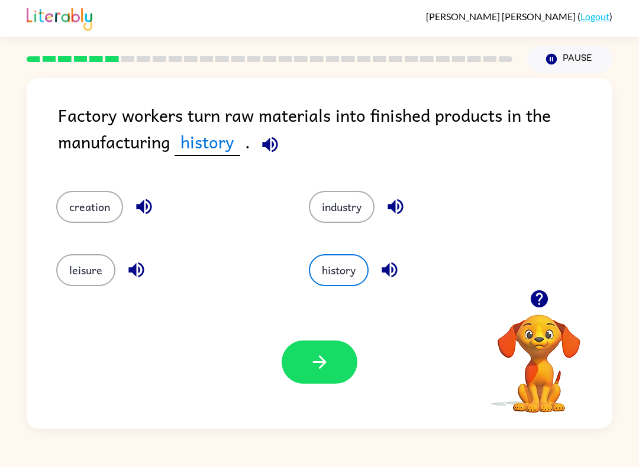
click at [353, 373] on button "button" at bounding box center [320, 362] width 76 height 43
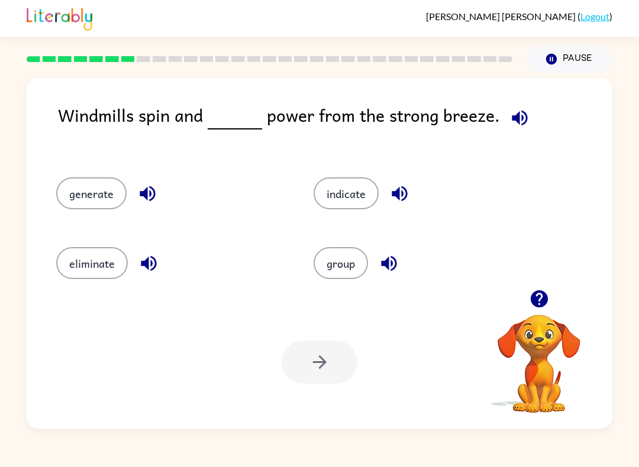
click at [88, 209] on button "generate" at bounding box center [91, 193] width 70 height 32
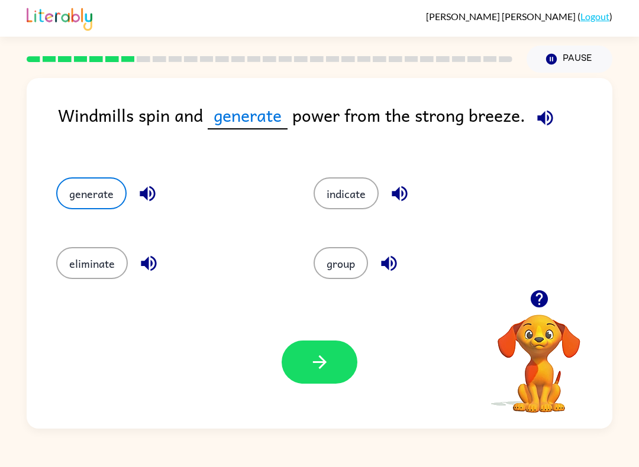
click at [92, 264] on button "eliminate" at bounding box center [92, 263] width 72 height 32
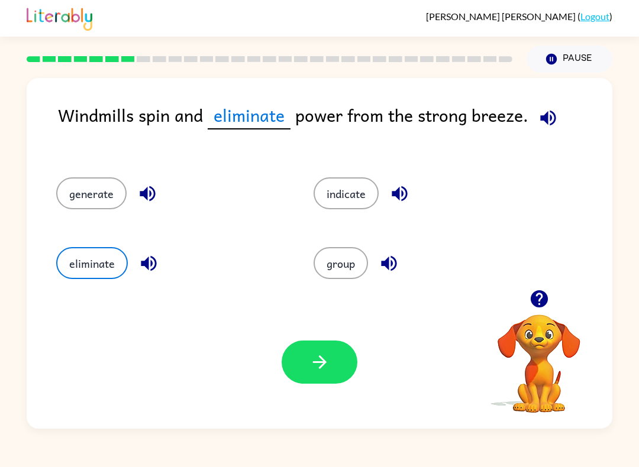
click at [88, 201] on button "generate" at bounding box center [91, 193] width 70 height 32
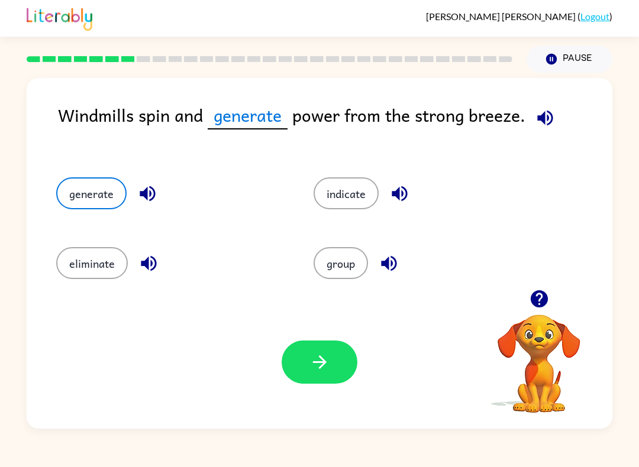
click at [71, 183] on button "generate" at bounding box center [91, 193] width 70 height 32
click at [68, 214] on div "generate" at bounding box center [162, 190] width 257 height 70
click at [337, 192] on button "indicate" at bounding box center [345, 193] width 65 height 32
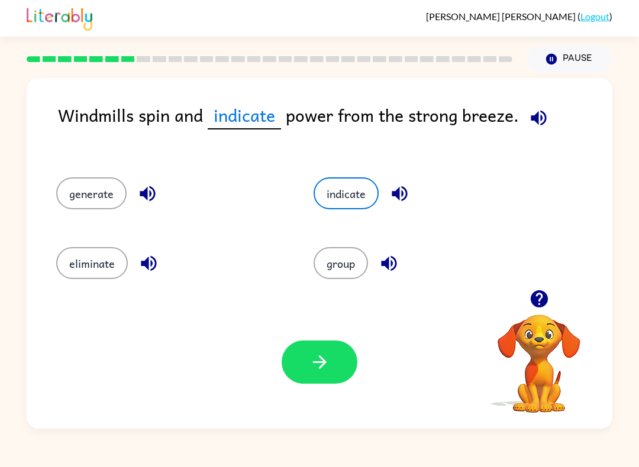
click at [318, 366] on icon "button" at bounding box center [319, 362] width 21 height 21
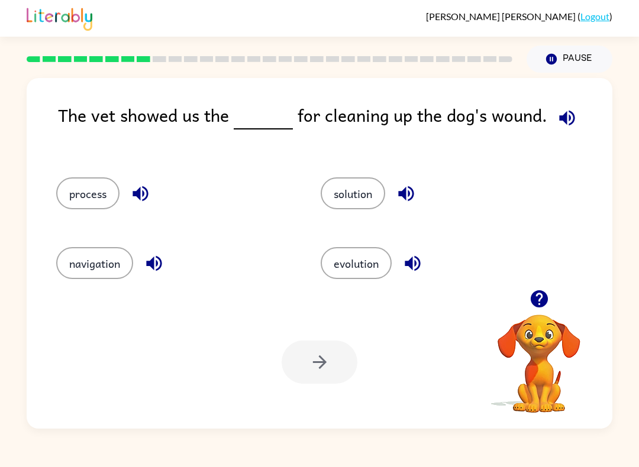
click at [363, 199] on button "solution" at bounding box center [353, 193] width 64 height 32
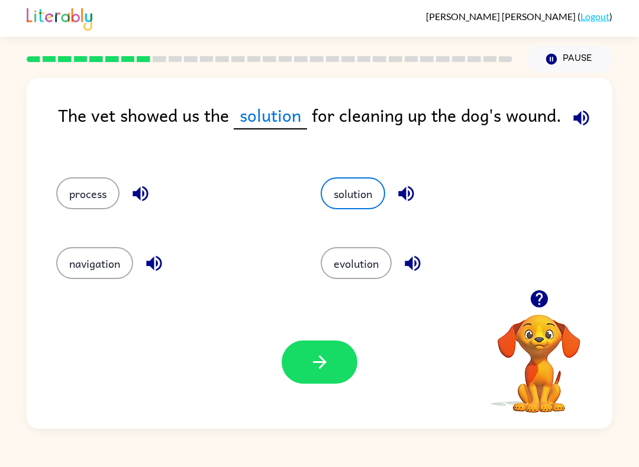
click at [344, 376] on button "button" at bounding box center [320, 362] width 76 height 43
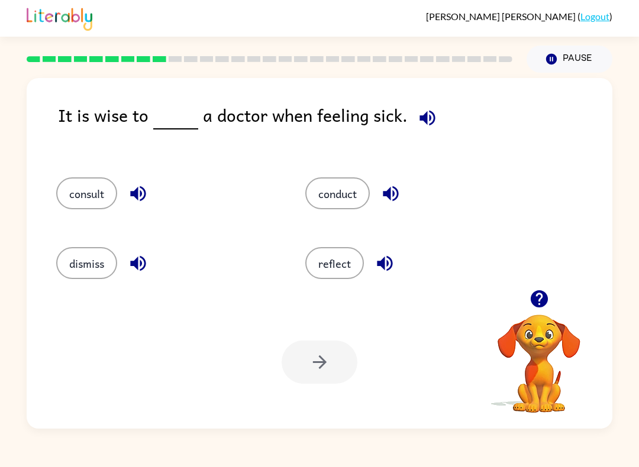
click at [87, 269] on button "dismiss" at bounding box center [86, 263] width 61 height 32
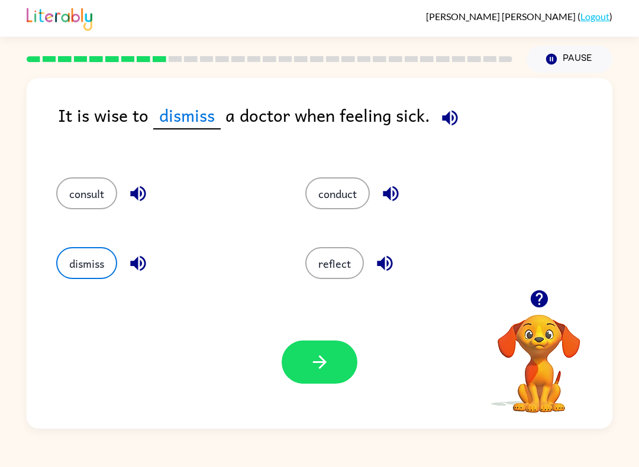
click at [311, 374] on button "button" at bounding box center [320, 362] width 76 height 43
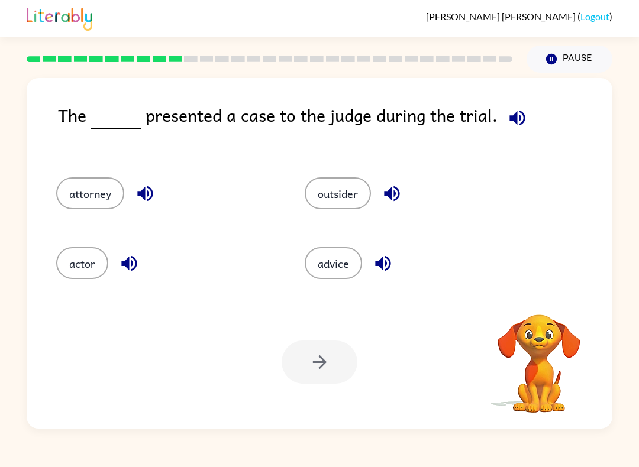
click at [518, 120] on icon "button" at bounding box center [517, 118] width 21 height 21
click at [75, 263] on button "actor" at bounding box center [82, 263] width 52 height 32
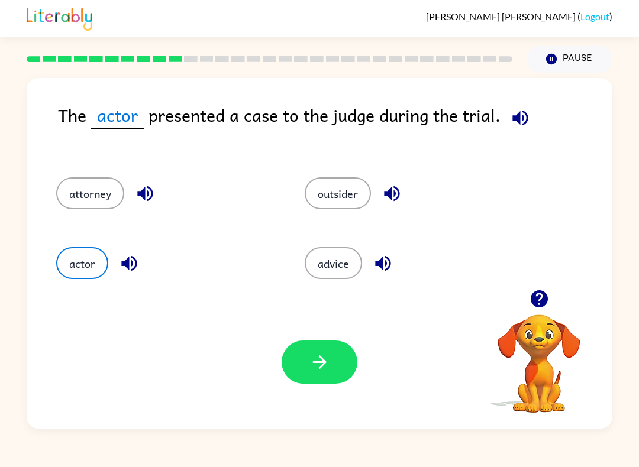
click at [347, 350] on button "button" at bounding box center [320, 362] width 76 height 43
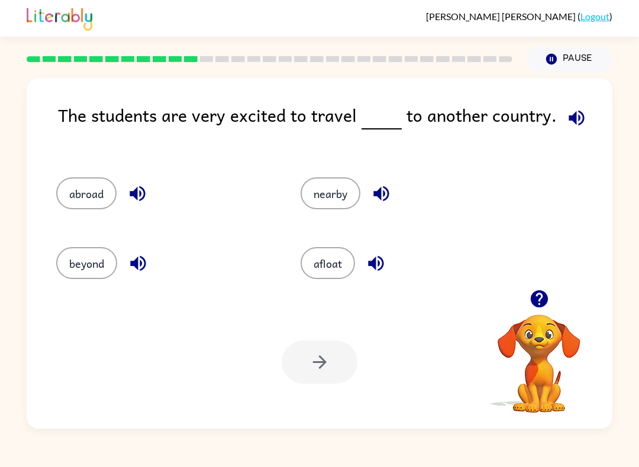
click at [328, 260] on button "afloat" at bounding box center [327, 263] width 54 height 32
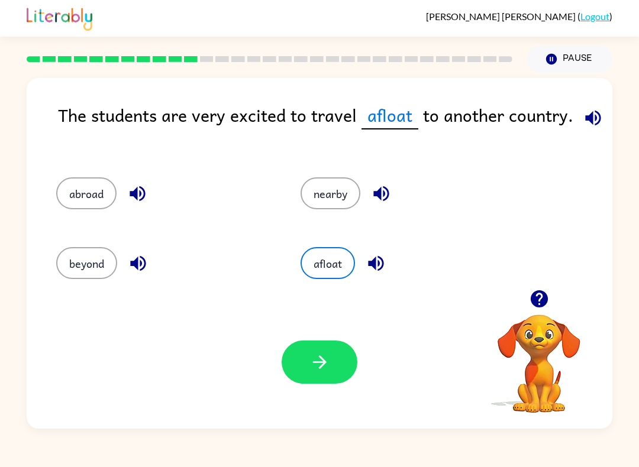
click at [344, 331] on div "Your browser must support playing .mp4 files to use Literably. Please try using…" at bounding box center [320, 362] width 586 height 133
click at [329, 347] on button "button" at bounding box center [320, 362] width 76 height 43
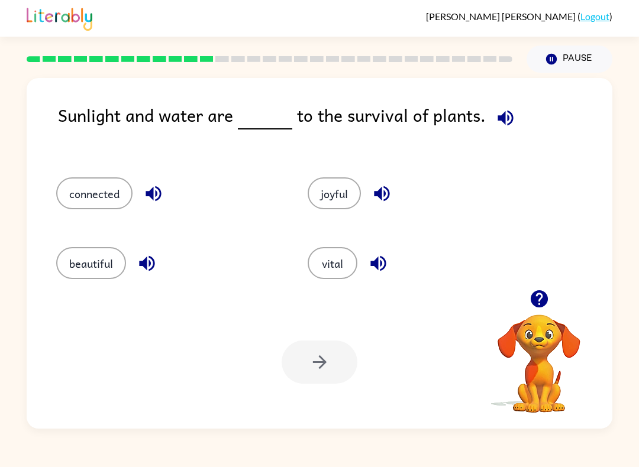
click at [105, 190] on button "connected" at bounding box center [94, 193] width 76 height 32
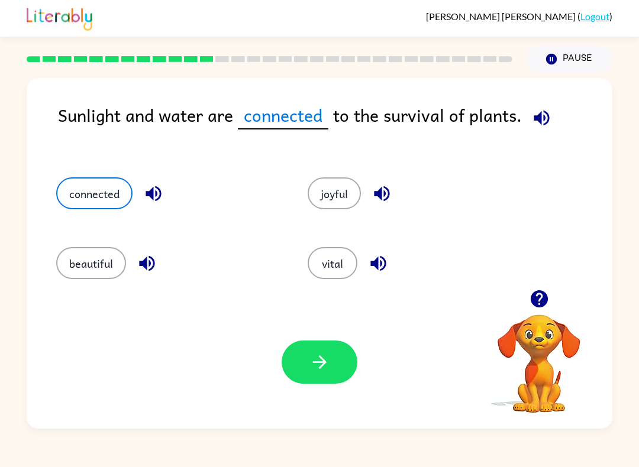
click at [376, 338] on div "Your browser must support playing .mp4 files to use Literably. Please try using…" at bounding box center [320, 362] width 586 height 133
click at [325, 377] on button "button" at bounding box center [320, 362] width 76 height 43
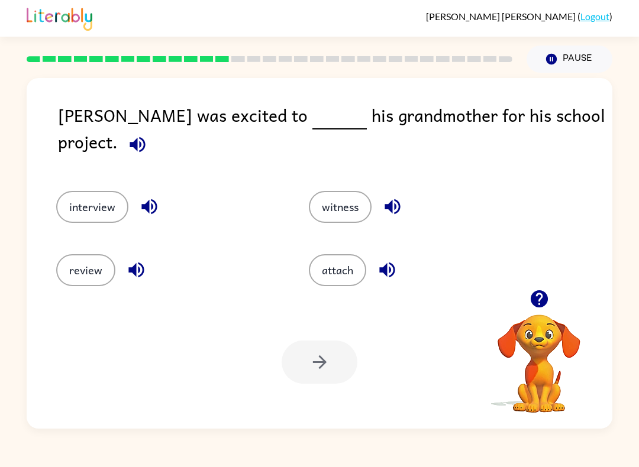
click at [95, 270] on button "review" at bounding box center [85, 270] width 59 height 32
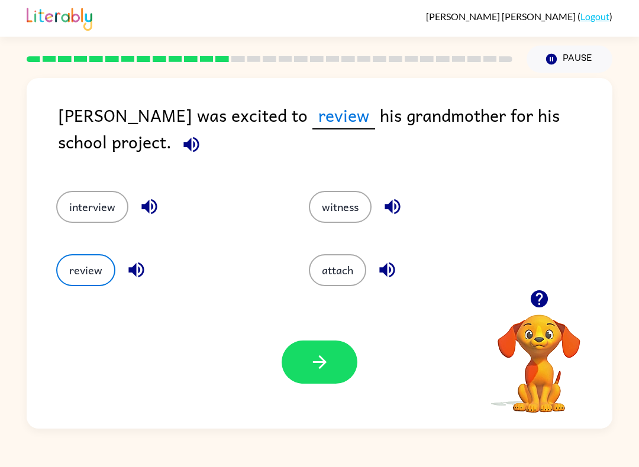
click at [313, 375] on button "button" at bounding box center [320, 362] width 76 height 43
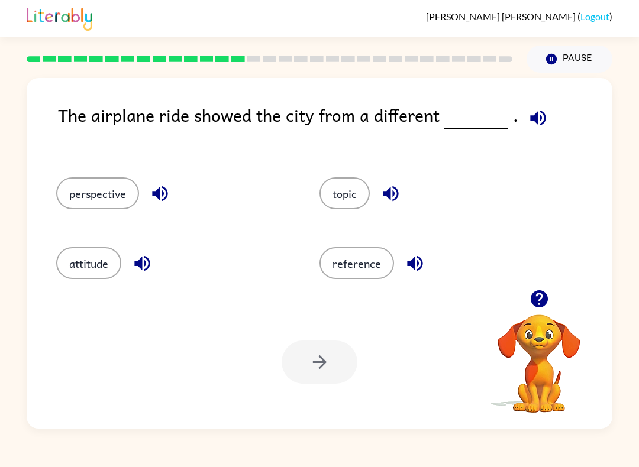
click at [534, 122] on icon "button" at bounding box center [538, 118] width 21 height 21
click at [532, 125] on icon "button" at bounding box center [537, 117] width 15 height 15
click at [10, 20] on div "[PERSON_NAME] ( Logout )" at bounding box center [319, 18] width 639 height 37
click at [95, 269] on button "attitude" at bounding box center [88, 263] width 65 height 32
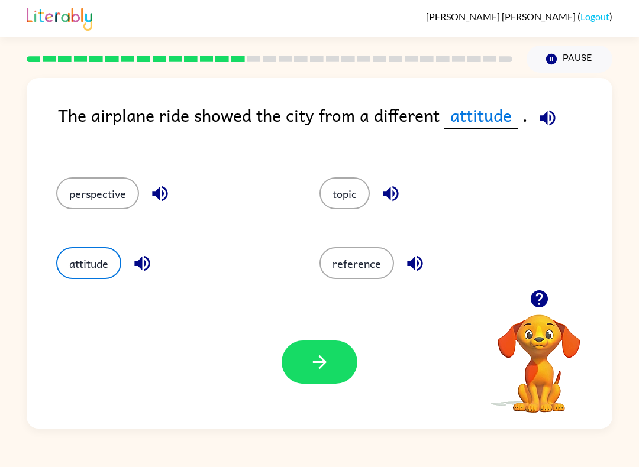
click at [338, 367] on button "button" at bounding box center [320, 362] width 76 height 43
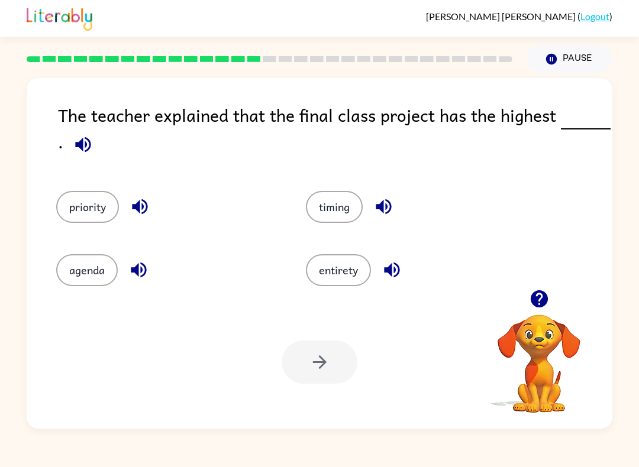
click at [337, 300] on div "Your browser must support playing .mp4 files to use Literably. Please try using…" at bounding box center [320, 362] width 586 height 133
click at [95, 266] on button "agenda" at bounding box center [87, 270] width 62 height 32
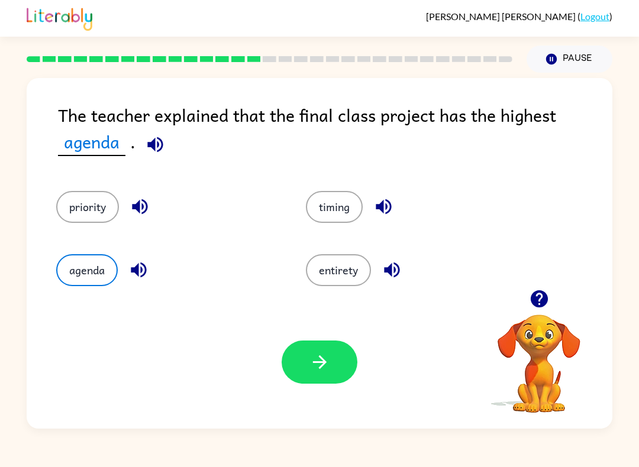
click at [89, 273] on button "agenda" at bounding box center [87, 270] width 62 height 32
click at [90, 276] on button "agenda" at bounding box center [87, 270] width 62 height 32
click at [82, 223] on button "priority" at bounding box center [87, 207] width 63 height 32
click at [82, 239] on div "agenda" at bounding box center [159, 263] width 250 height 63
click at [76, 269] on button "agenda" at bounding box center [87, 270] width 62 height 32
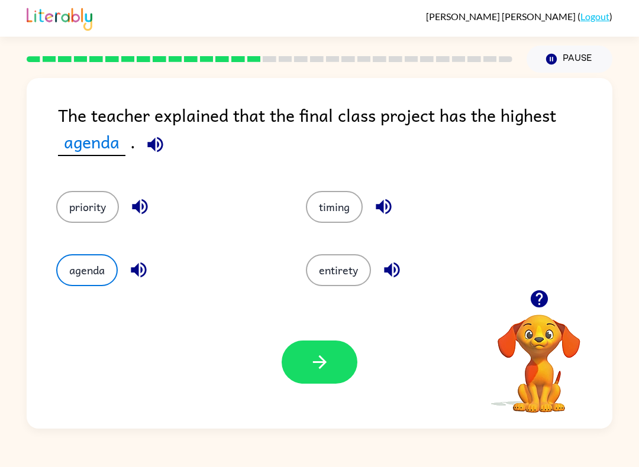
click at [73, 273] on button "agenda" at bounding box center [87, 270] width 62 height 32
click at [79, 217] on button "priority" at bounding box center [87, 207] width 63 height 32
click at [65, 267] on button "agenda" at bounding box center [87, 270] width 62 height 32
click at [65, 221] on button "priority" at bounding box center [87, 207] width 63 height 32
click at [68, 223] on button "priority" at bounding box center [87, 207] width 63 height 32
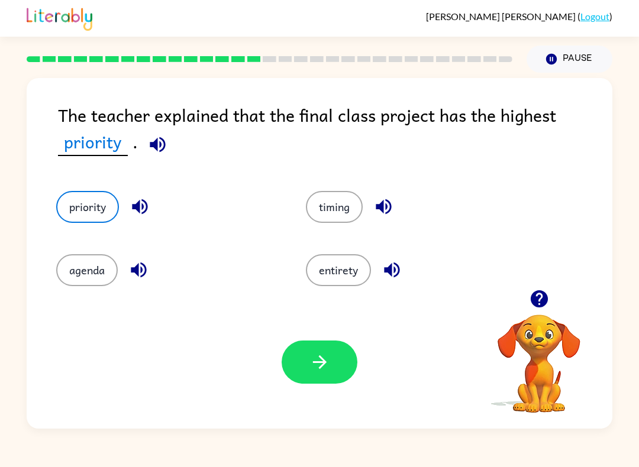
click at [67, 274] on button "agenda" at bounding box center [87, 270] width 62 height 32
click at [78, 213] on button "priority" at bounding box center [87, 207] width 63 height 32
click at [67, 266] on button "agenda" at bounding box center [87, 270] width 62 height 32
click at [76, 208] on button "priority" at bounding box center [87, 207] width 63 height 32
click at [83, 264] on button "agenda" at bounding box center [87, 270] width 62 height 32
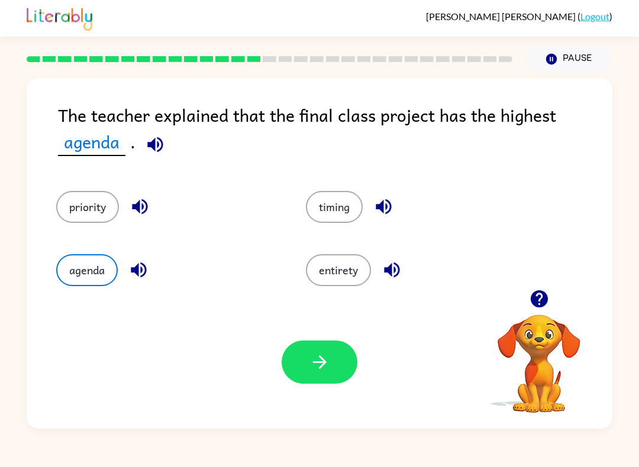
click at [78, 211] on button "priority" at bounding box center [87, 207] width 63 height 32
click at [75, 259] on button "agenda" at bounding box center [87, 270] width 62 height 32
click at [78, 207] on button "priority" at bounding box center [87, 207] width 63 height 32
click at [83, 266] on button "agenda" at bounding box center [87, 270] width 62 height 32
click at [79, 256] on button "agenda" at bounding box center [87, 270] width 62 height 32
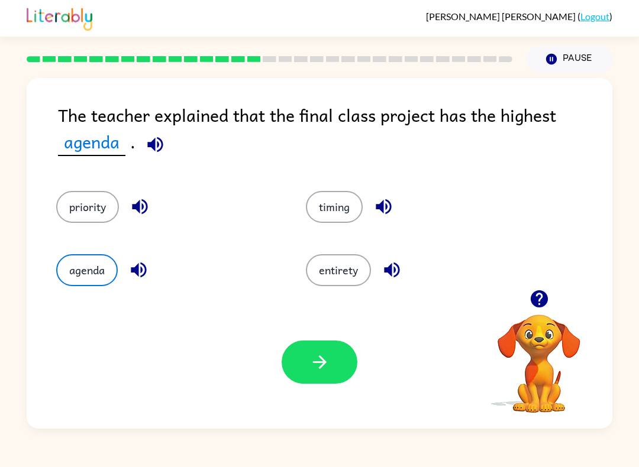
click at [104, 269] on button "agenda" at bounding box center [87, 270] width 62 height 32
click at [76, 215] on button "priority" at bounding box center [87, 207] width 63 height 32
click at [75, 263] on button "agenda" at bounding box center [87, 270] width 62 height 32
click at [77, 212] on button "priority" at bounding box center [87, 207] width 63 height 32
click at [81, 264] on button "agenda" at bounding box center [87, 270] width 62 height 32
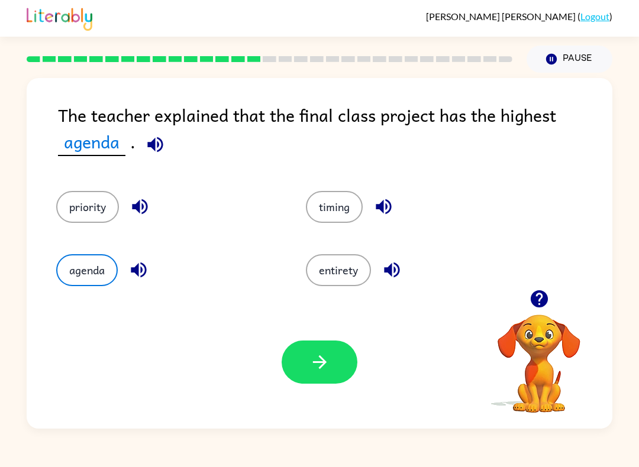
click at [79, 203] on button "priority" at bounding box center [87, 207] width 63 height 32
click at [77, 262] on button "agenda" at bounding box center [87, 270] width 62 height 32
click at [85, 222] on button "priority" at bounding box center [87, 207] width 63 height 32
click at [76, 271] on button "agenda" at bounding box center [87, 270] width 62 height 32
click at [92, 205] on button "priority" at bounding box center [87, 207] width 63 height 32
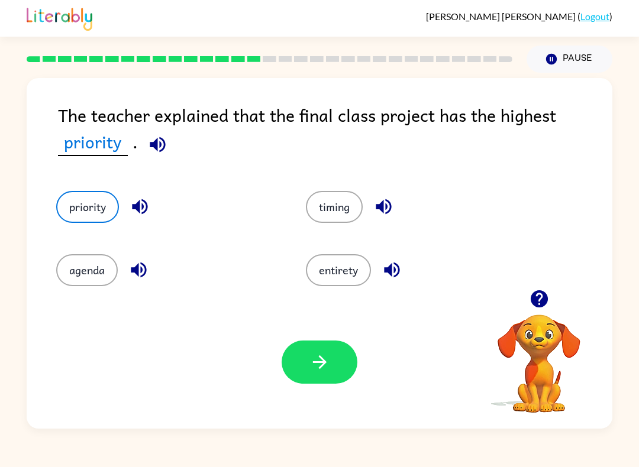
click at [74, 266] on button "agenda" at bounding box center [87, 270] width 62 height 32
click at [76, 202] on button "priority" at bounding box center [87, 207] width 63 height 32
click at [71, 270] on button "agenda" at bounding box center [87, 270] width 62 height 32
click at [69, 204] on button "priority" at bounding box center [87, 207] width 63 height 32
click at [295, 368] on button "button" at bounding box center [320, 362] width 76 height 43
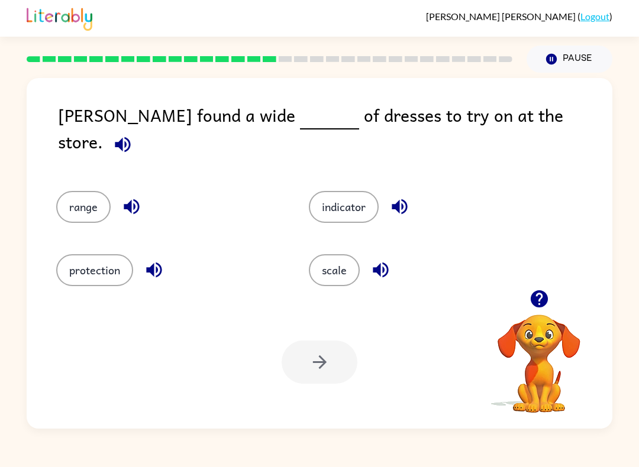
click at [98, 264] on button "protection" at bounding box center [94, 270] width 77 height 32
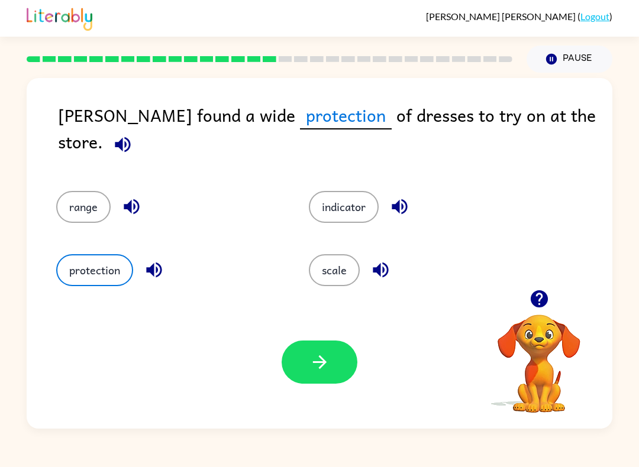
click at [303, 376] on button "button" at bounding box center [320, 362] width 76 height 43
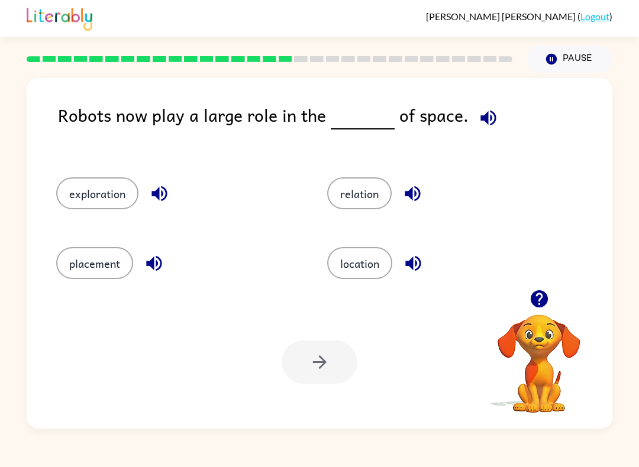
click at [82, 191] on button "exploration" at bounding box center [97, 193] width 82 height 32
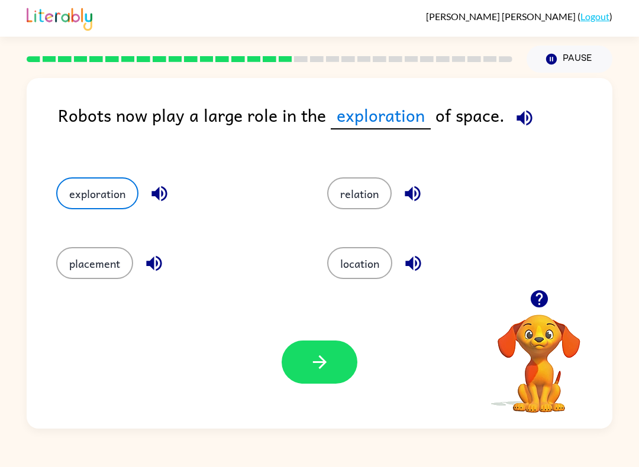
click at [345, 356] on button "button" at bounding box center [320, 362] width 76 height 43
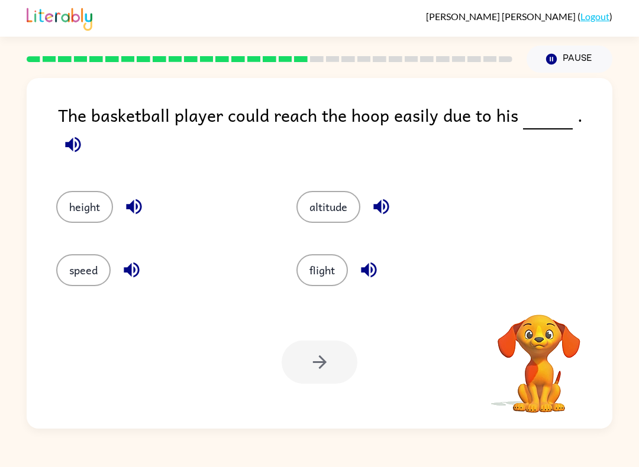
click at [0, 77] on div "The basketball player could reach the hoop easily due to his . height altitude …" at bounding box center [319, 251] width 639 height 356
click at [74, 262] on button "speed" at bounding box center [83, 270] width 54 height 32
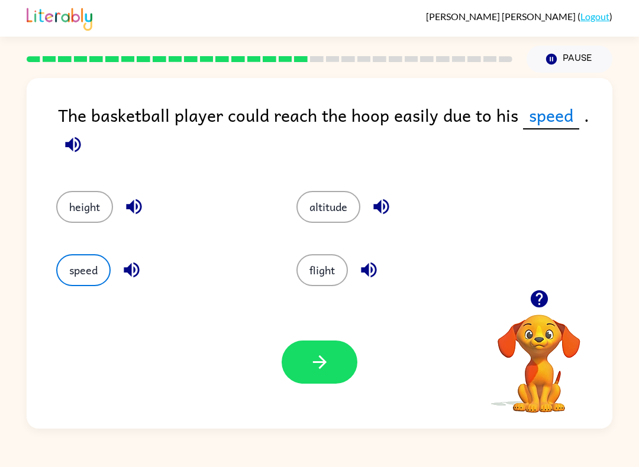
click at [85, 207] on button "height" at bounding box center [84, 207] width 57 height 32
click at [351, 208] on button "altitude" at bounding box center [328, 207] width 64 height 32
click at [327, 370] on icon "button" at bounding box center [319, 362] width 21 height 21
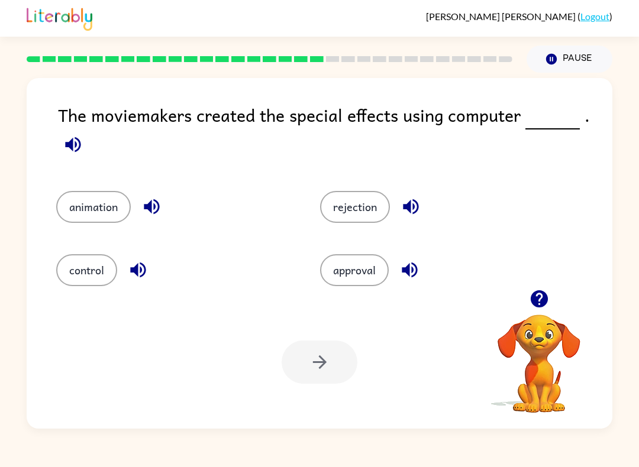
click at [72, 255] on button "control" at bounding box center [86, 270] width 61 height 32
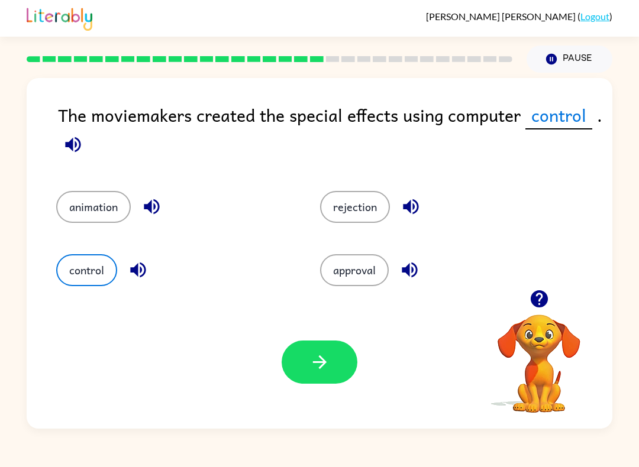
click at [306, 364] on button "button" at bounding box center [320, 362] width 76 height 43
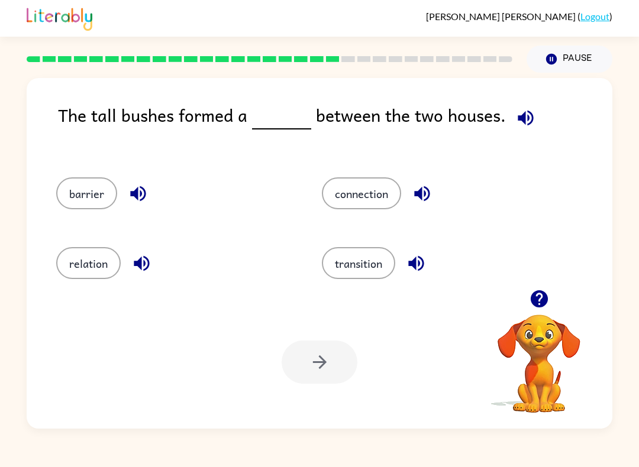
click at [362, 181] on button "connection" at bounding box center [361, 193] width 79 height 32
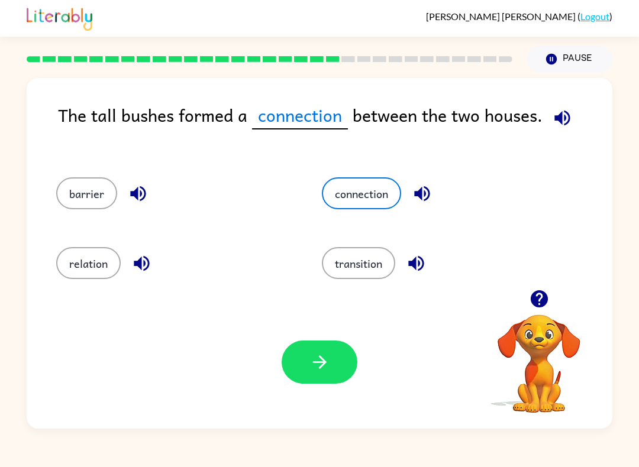
click at [315, 378] on button "button" at bounding box center [320, 362] width 76 height 43
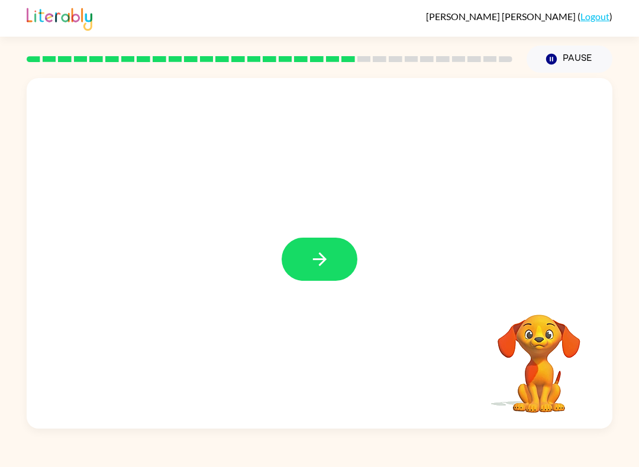
click at [292, 257] on button "button" at bounding box center [320, 259] width 76 height 43
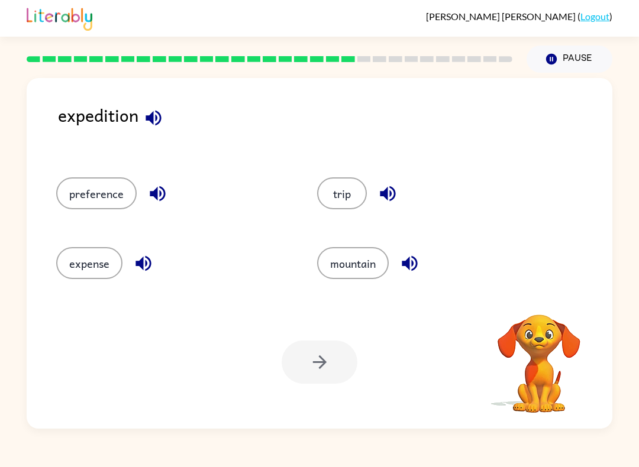
click at [522, 338] on video "Your browser must support playing .mp4 files to use Literably. Please try using…" at bounding box center [539, 355] width 118 height 118
click at [354, 181] on button "trip" at bounding box center [342, 193] width 50 height 32
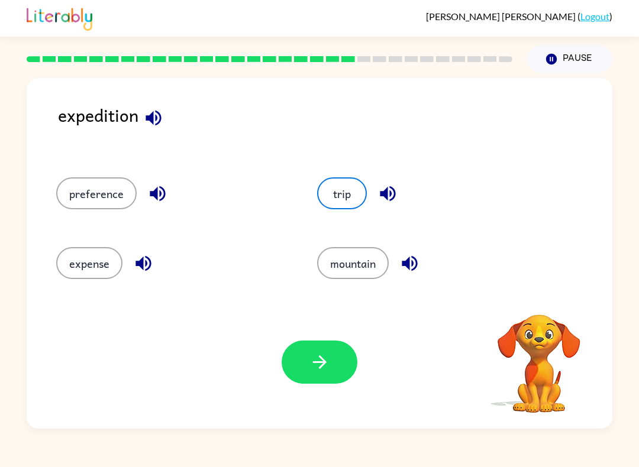
click at [377, 364] on div "Your browser must support playing .mp4 files to use Literably. Please try using…" at bounding box center [320, 362] width 586 height 133
click at [333, 364] on button "button" at bounding box center [320, 362] width 76 height 43
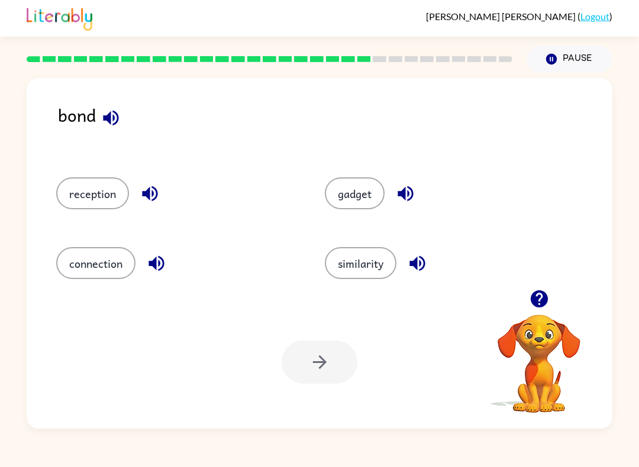
click at [379, 258] on button "similarity" at bounding box center [361, 263] width 72 height 32
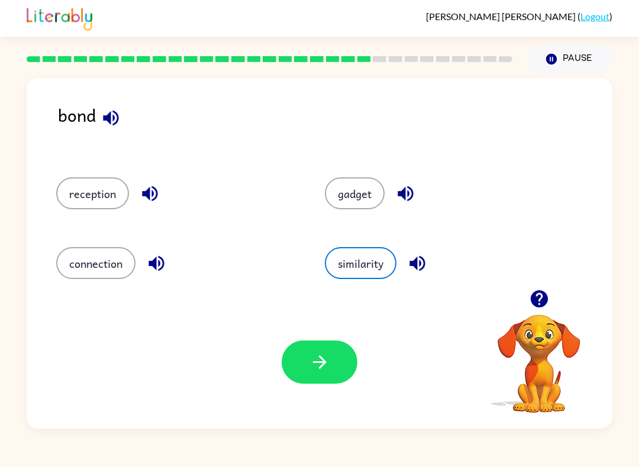
click at [326, 373] on button "button" at bounding box center [320, 362] width 76 height 43
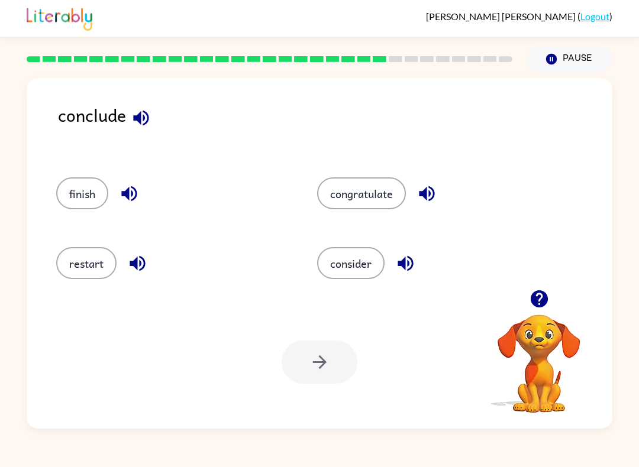
click at [369, 254] on button "consider" at bounding box center [350, 263] width 67 height 32
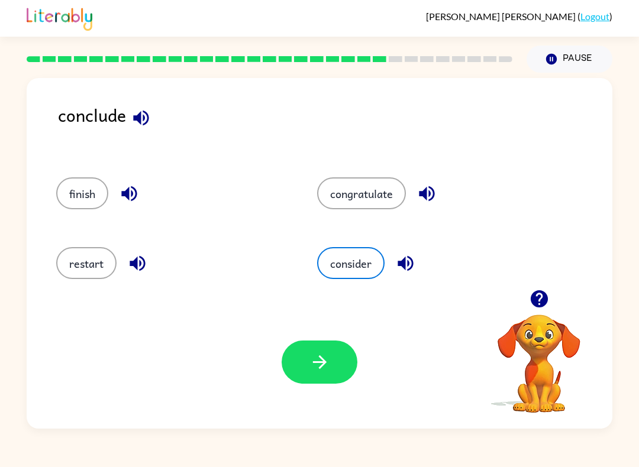
click at [335, 348] on button "button" at bounding box center [320, 362] width 76 height 43
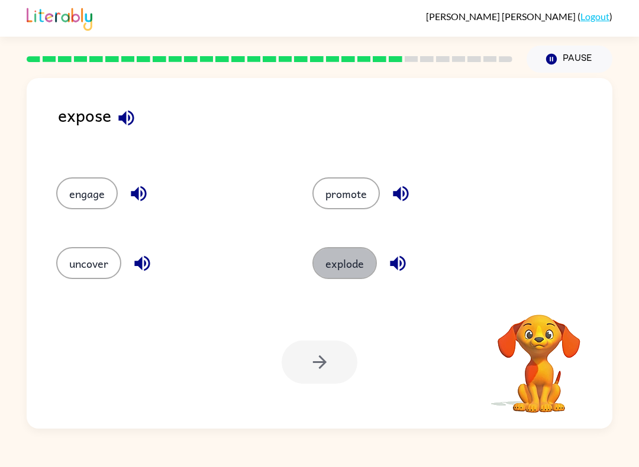
click at [360, 279] on button "explode" at bounding box center [344, 263] width 64 height 32
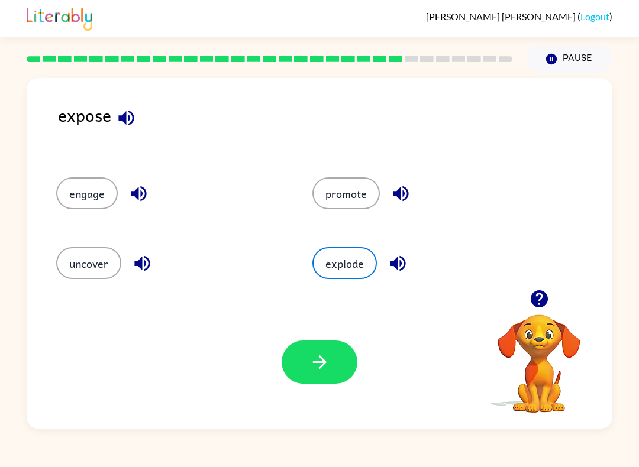
click at [316, 377] on button "button" at bounding box center [320, 362] width 76 height 43
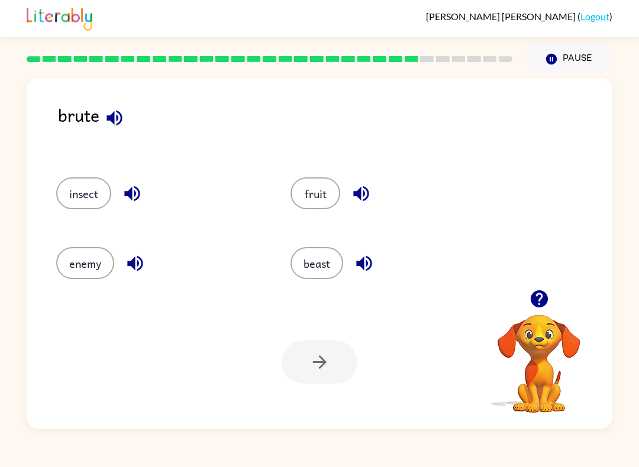
click at [78, 279] on button "enemy" at bounding box center [85, 263] width 58 height 32
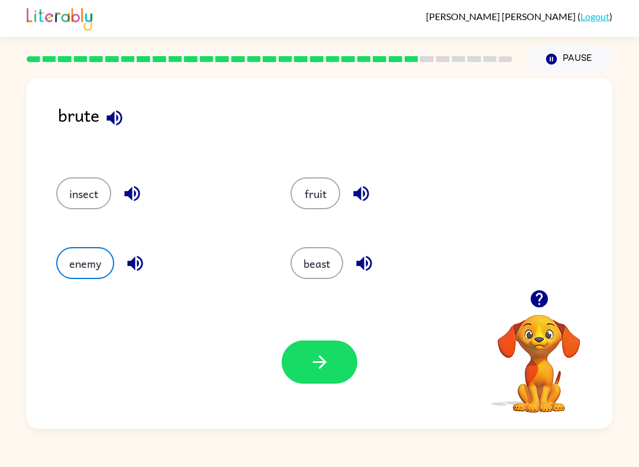
click at [338, 363] on button "button" at bounding box center [320, 362] width 76 height 43
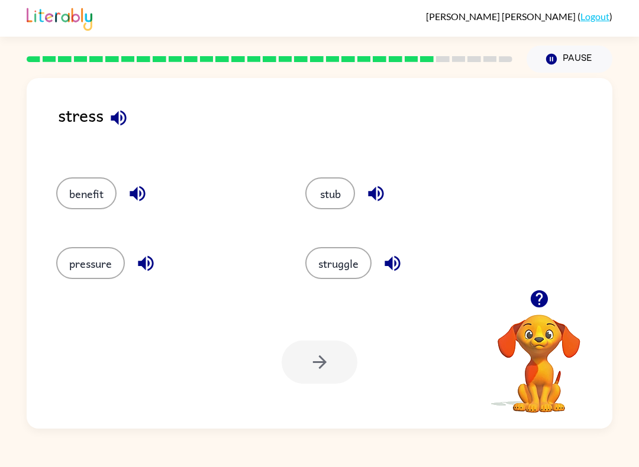
click at [353, 264] on button "struggle" at bounding box center [338, 263] width 66 height 32
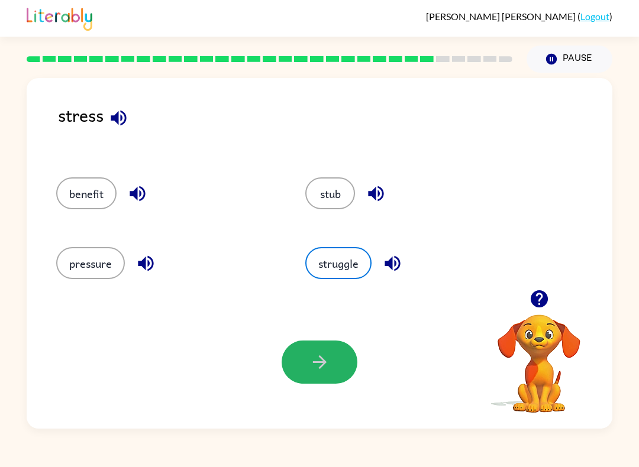
click at [316, 361] on icon "button" at bounding box center [319, 362] width 21 height 21
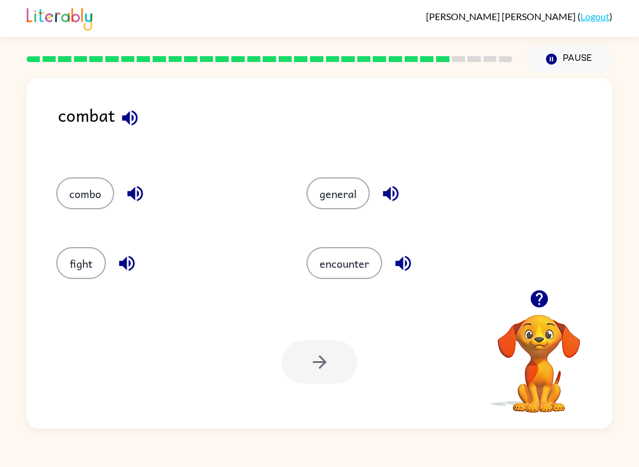
click at [74, 268] on button "fight" at bounding box center [81, 263] width 50 height 32
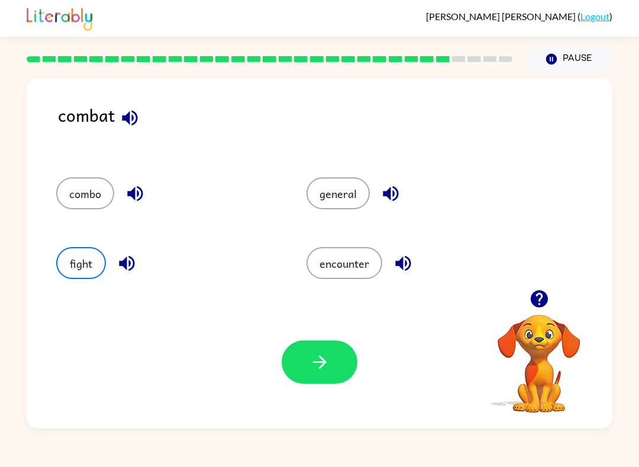
click at [315, 354] on icon "button" at bounding box center [319, 362] width 21 height 21
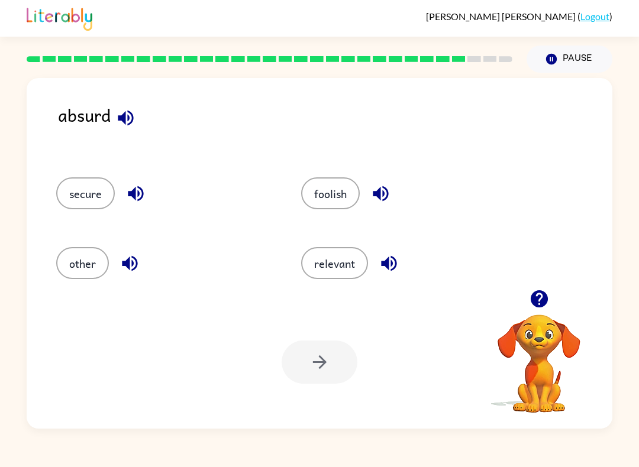
click at [326, 190] on button "foolish" at bounding box center [330, 193] width 59 height 32
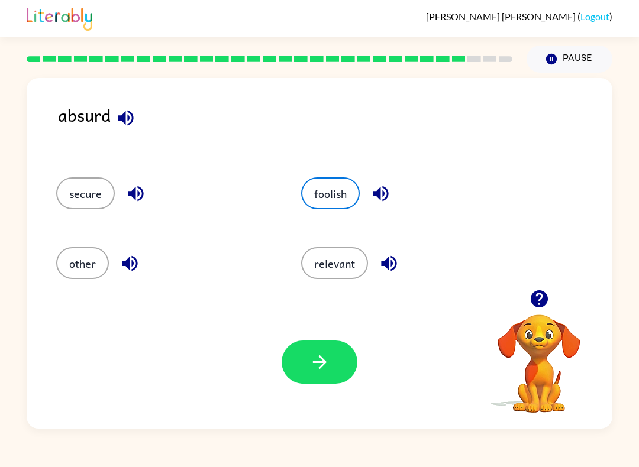
click at [332, 371] on button "button" at bounding box center [320, 362] width 76 height 43
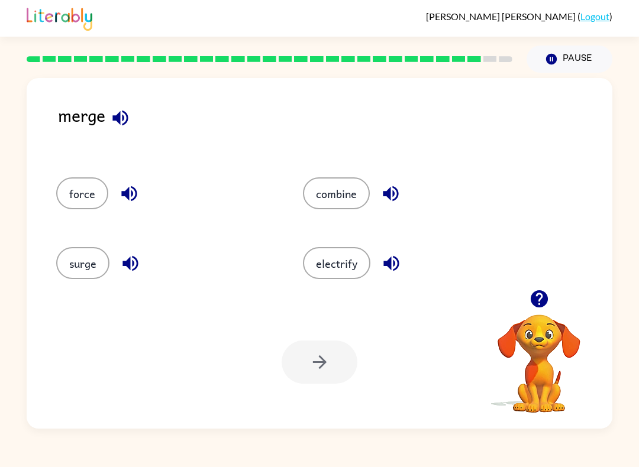
click at [357, 274] on button "electrify" at bounding box center [336, 263] width 67 height 32
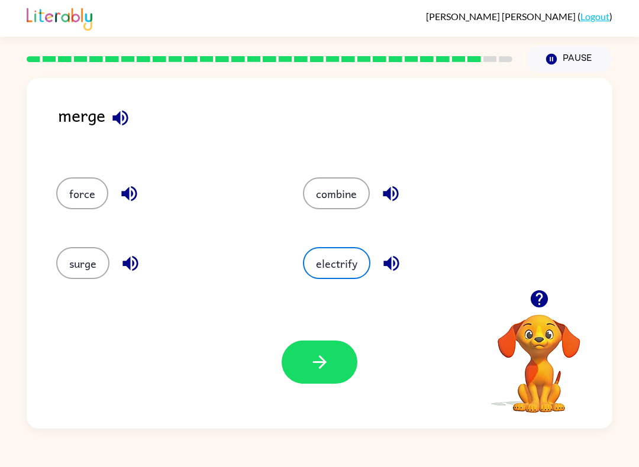
click at [326, 370] on icon "button" at bounding box center [319, 362] width 21 height 21
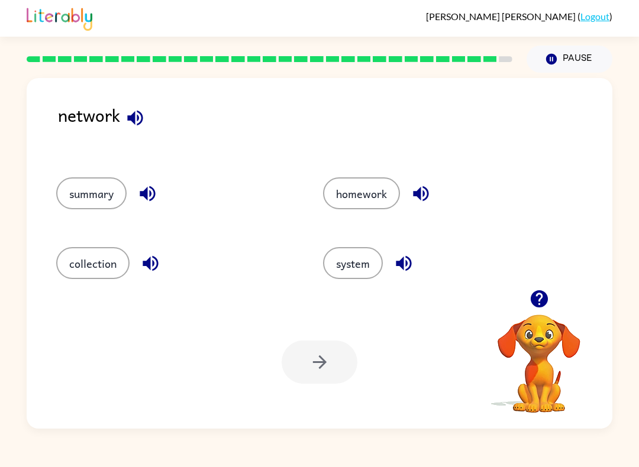
click at [396, 258] on icon "button" at bounding box center [403, 263] width 21 height 21
click at [356, 264] on button "system" at bounding box center [353, 263] width 60 height 32
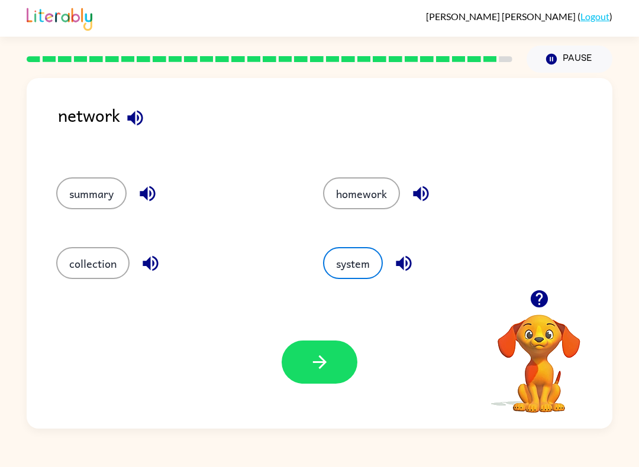
click at [329, 360] on icon "button" at bounding box center [319, 362] width 21 height 21
